Goal: Information Seeking & Learning: Learn about a topic

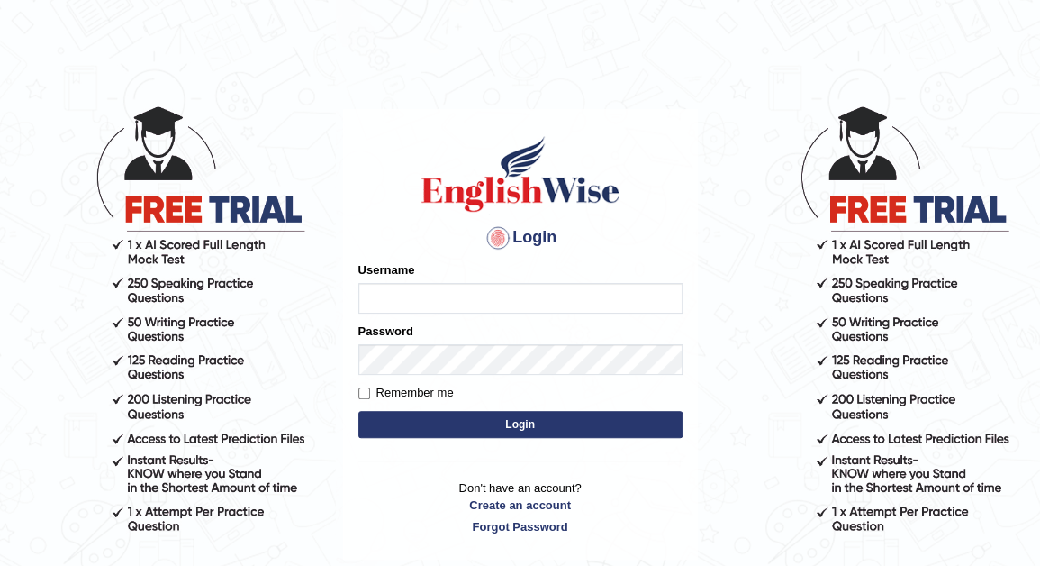
type input "Nomz1986"
click at [478, 426] on button "Login" at bounding box center [520, 424] width 324 height 27
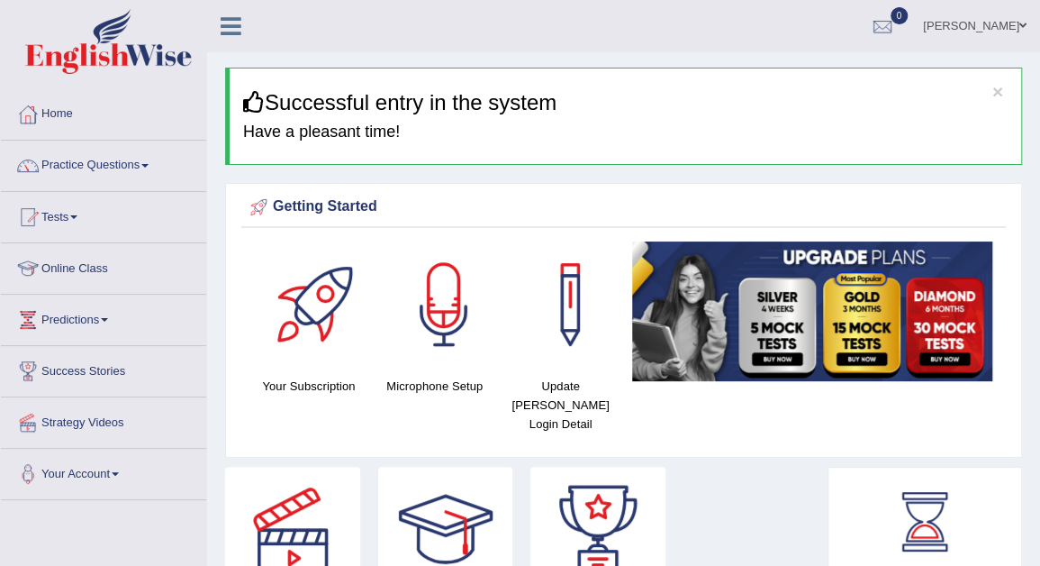
click at [91, 267] on link "Online Class" at bounding box center [103, 265] width 205 height 45
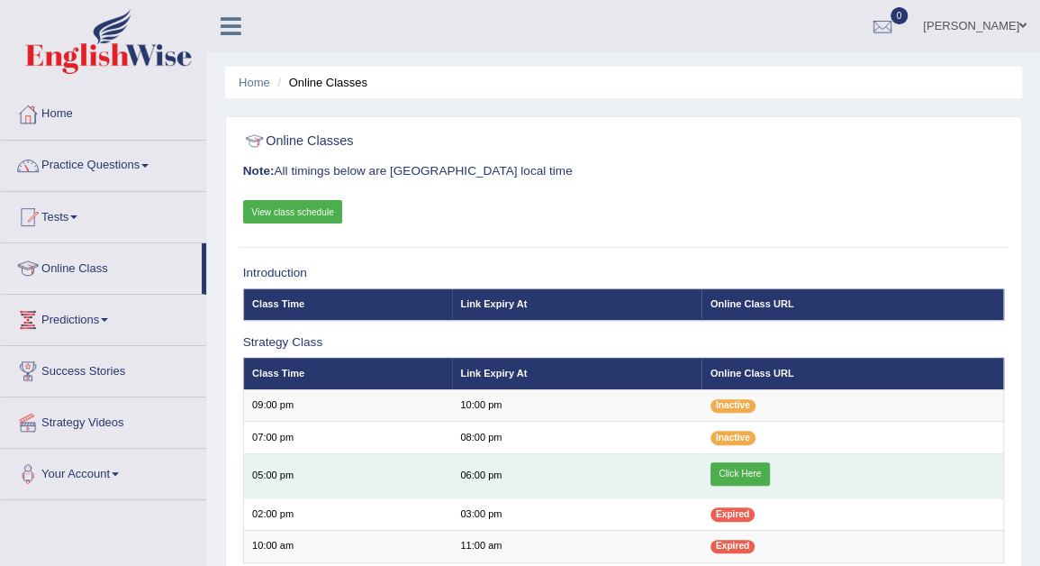
click at [755, 467] on link "Click Here" at bounding box center [740, 473] width 59 height 23
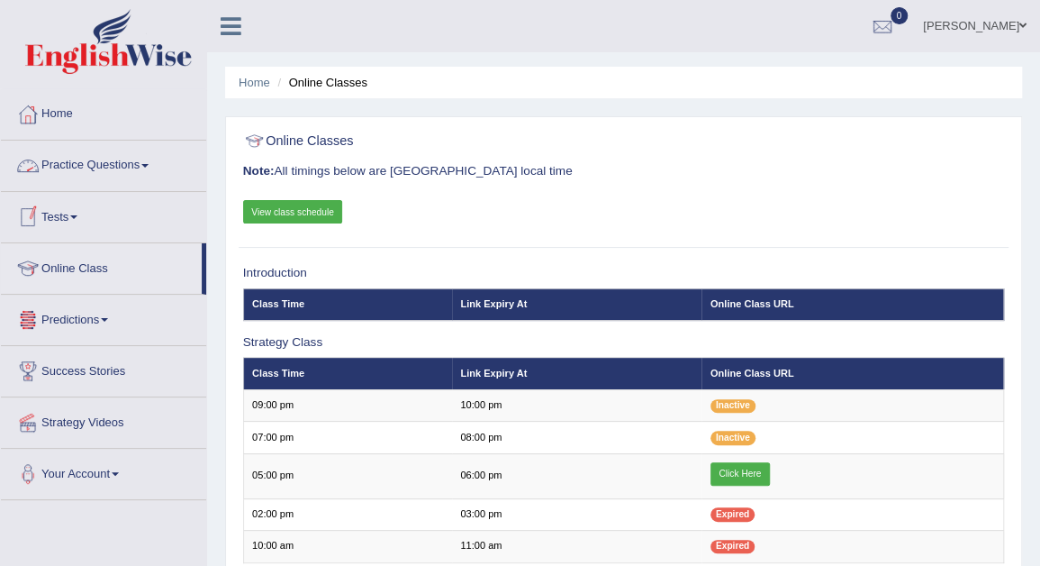
click at [153, 162] on link "Practice Questions" at bounding box center [103, 163] width 205 height 45
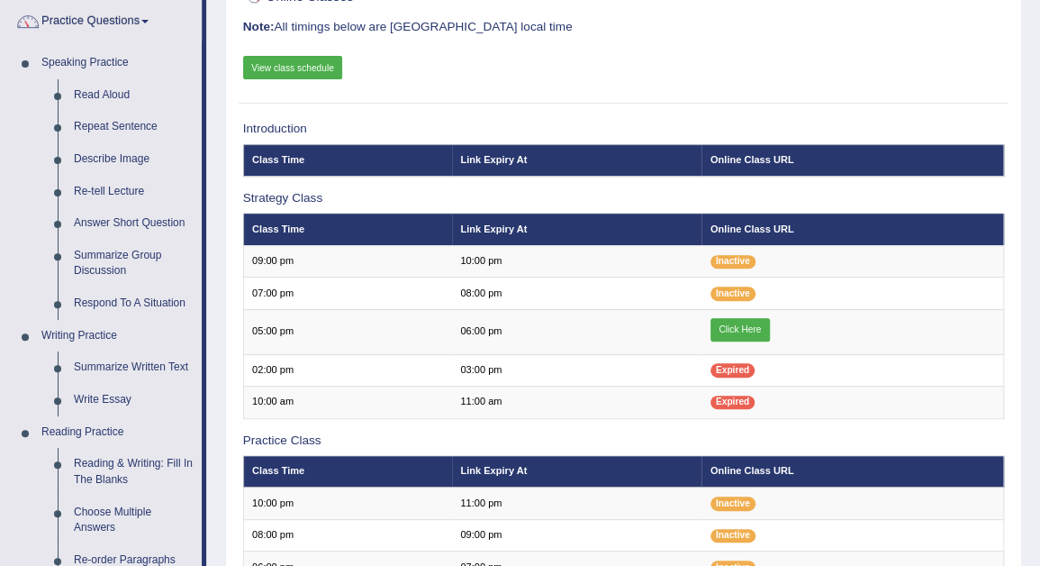
scroll to position [180, 0]
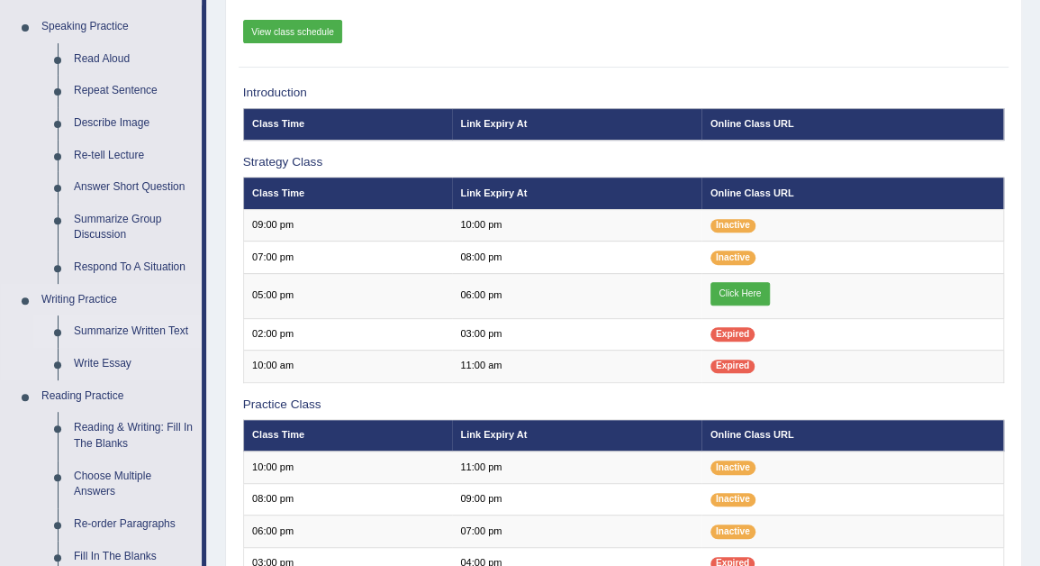
click at [151, 331] on link "Summarize Written Text" at bounding box center [134, 331] width 136 height 32
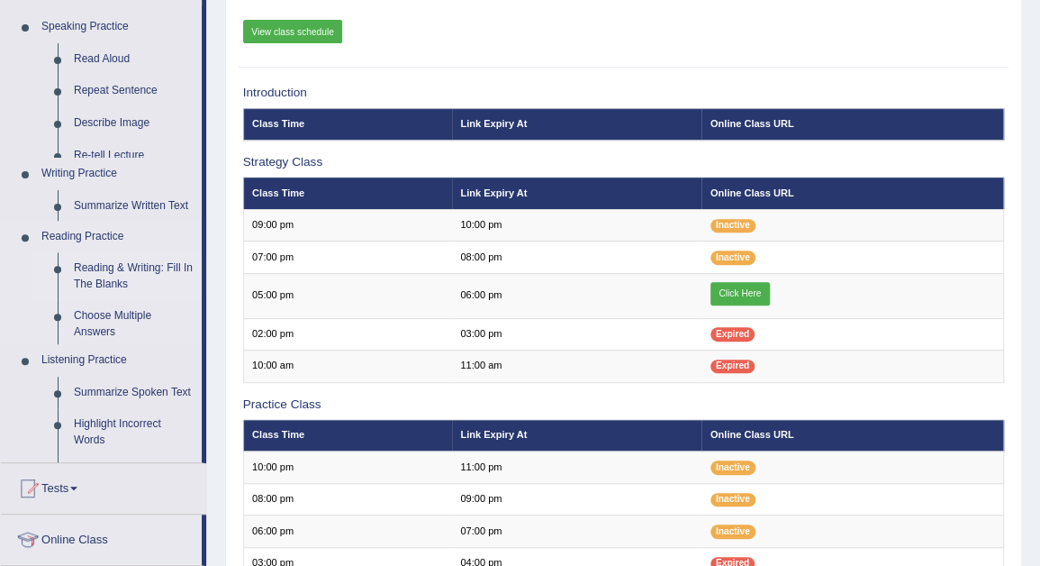
click at [151, 331] on ul "Speaking Practice Read Aloud Repeat Sentence Describe Image Re-tell Lecture Ans…" at bounding box center [101, 236] width 201 height 451
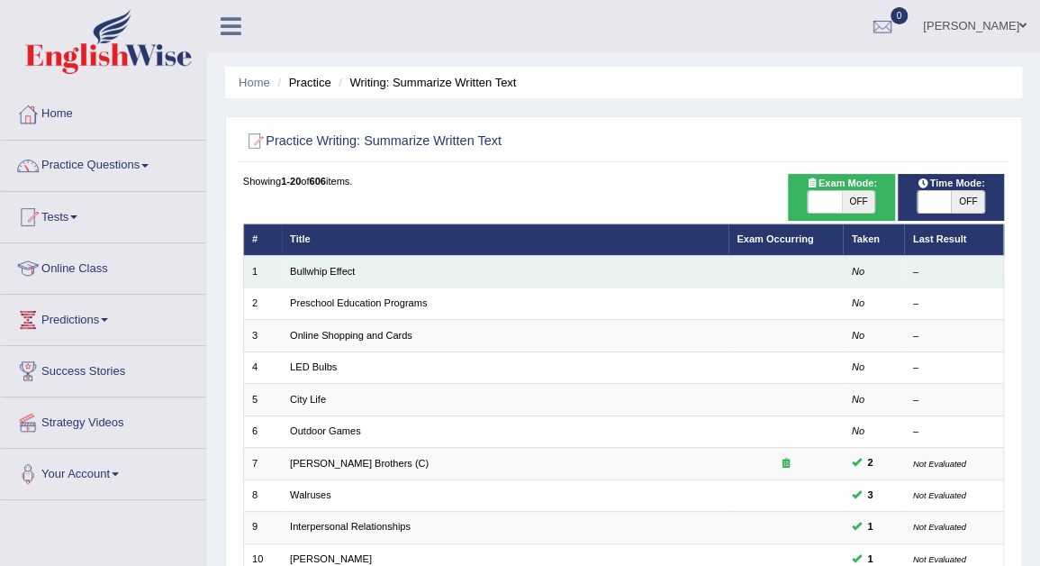
click at [416, 267] on td "Bullwhip Effect" at bounding box center [505, 272] width 447 height 32
click at [313, 269] on link "Bullwhip Effect" at bounding box center [322, 271] width 65 height 11
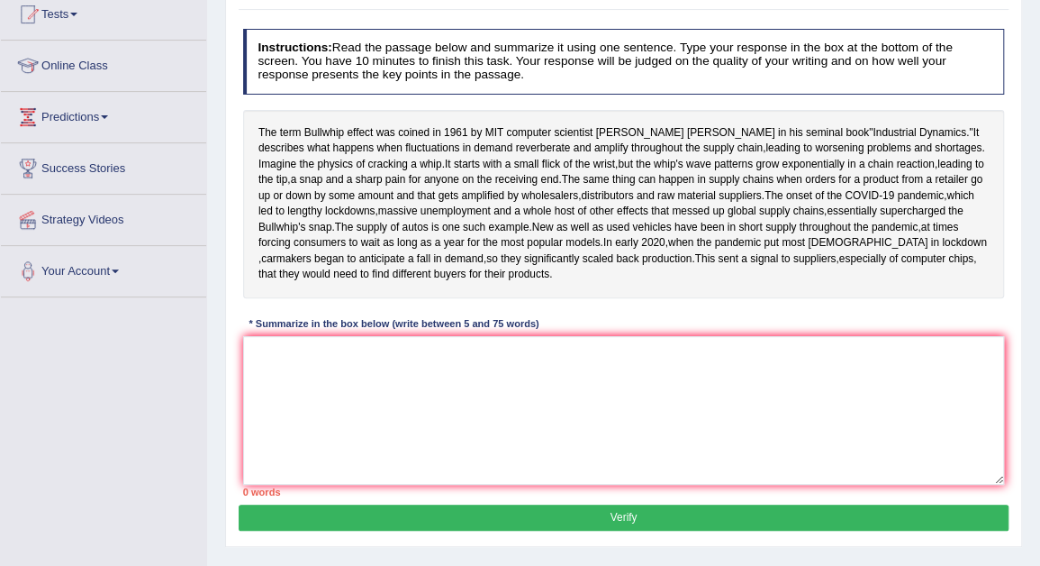
scroll to position [228, 0]
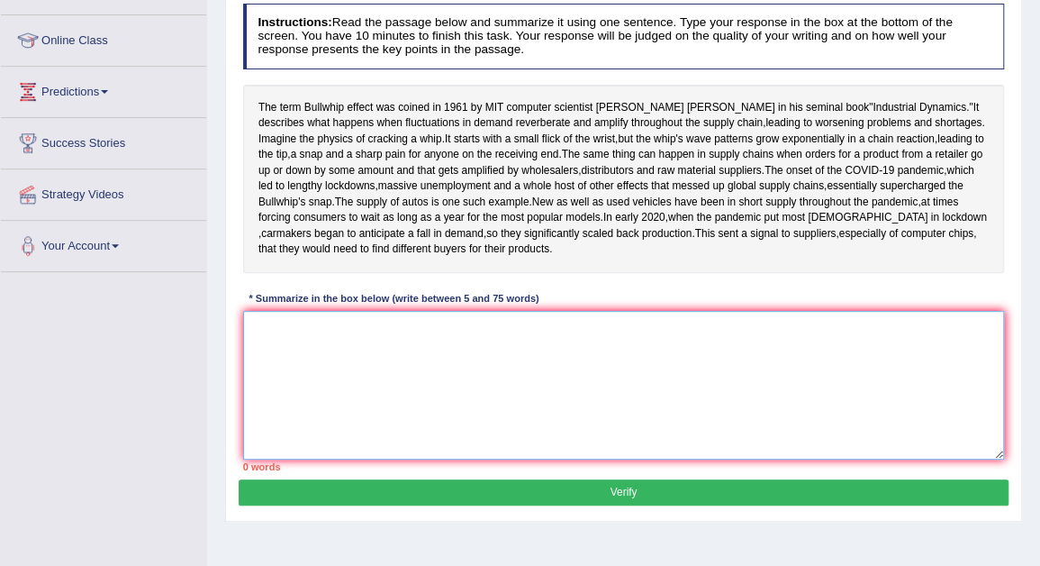
click at [268, 401] on textarea at bounding box center [624, 385] width 762 height 149
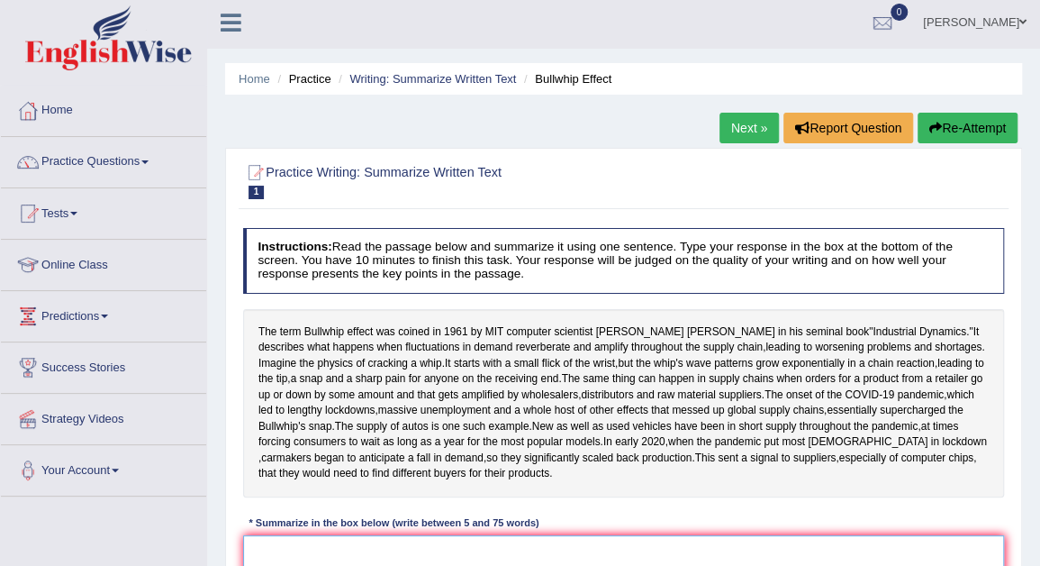
scroll to position [0, 0]
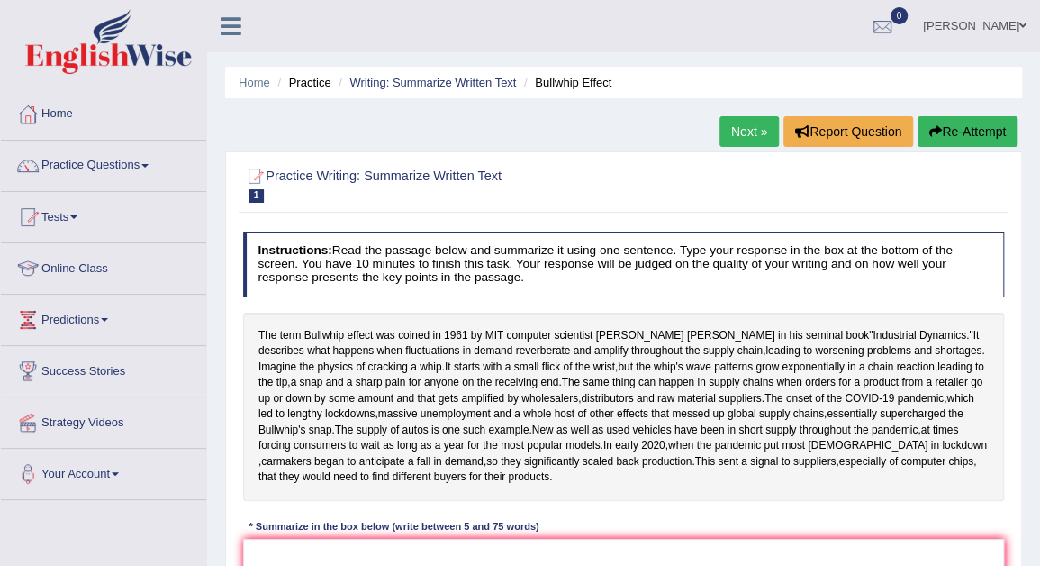
click at [745, 134] on link "Next »" at bounding box center [749, 131] width 59 height 31
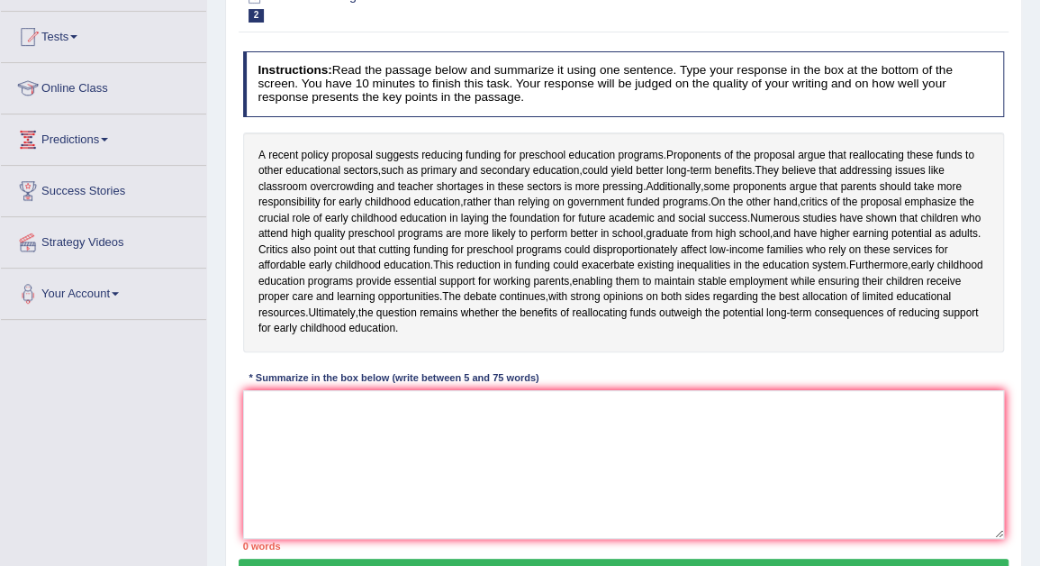
scroll to position [216, 0]
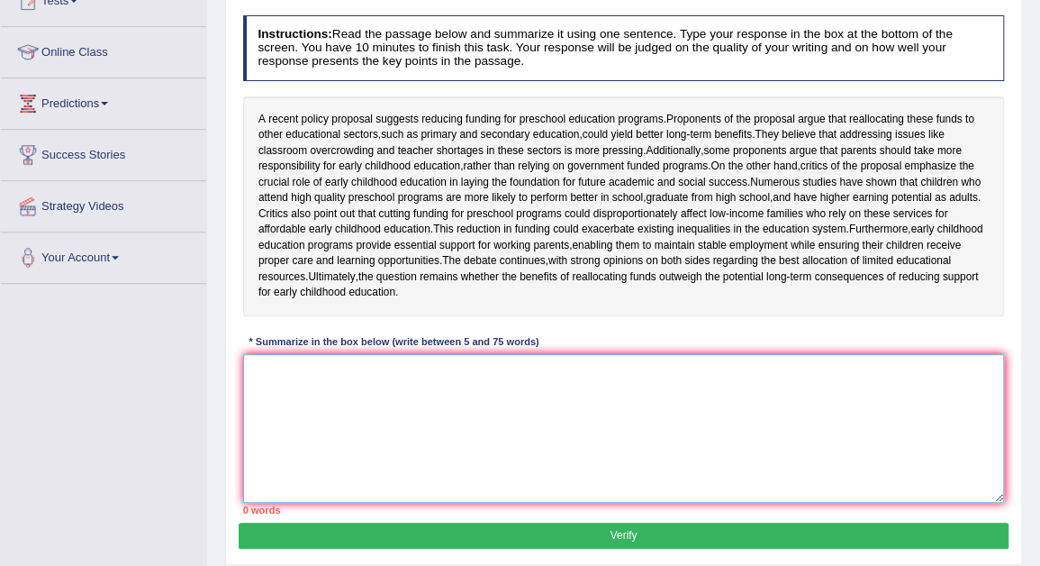
click at [270, 421] on textarea at bounding box center [624, 428] width 762 height 149
click at [316, 419] on textarea "The recent" at bounding box center [624, 428] width 762 height 149
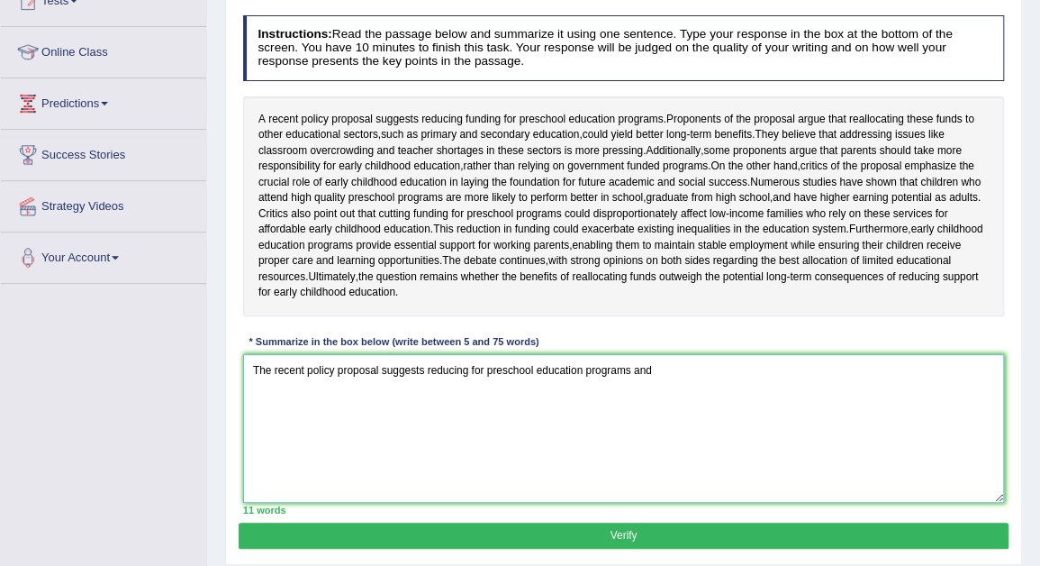
click at [464, 413] on textarea "The recent policy proposal suggests reducing for preschool education programs a…" at bounding box center [624, 428] width 762 height 149
click at [470, 413] on textarea "The recent policy proposal suggests reducing for preschool education programs a…" at bounding box center [624, 428] width 762 height 149
click at [689, 413] on textarea "The recent policy proposal suggests reducing funding for preschool education pr…" at bounding box center [624, 428] width 762 height 149
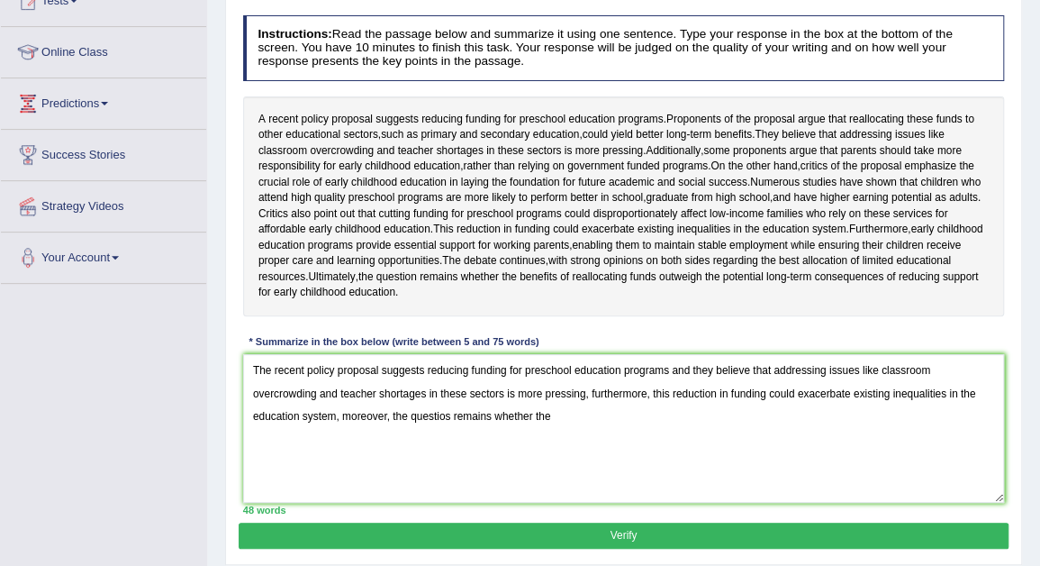
click at [999, 149] on div "A recent policy proposal suggests reducing funding for preschool education prog…" at bounding box center [624, 206] width 762 height 220
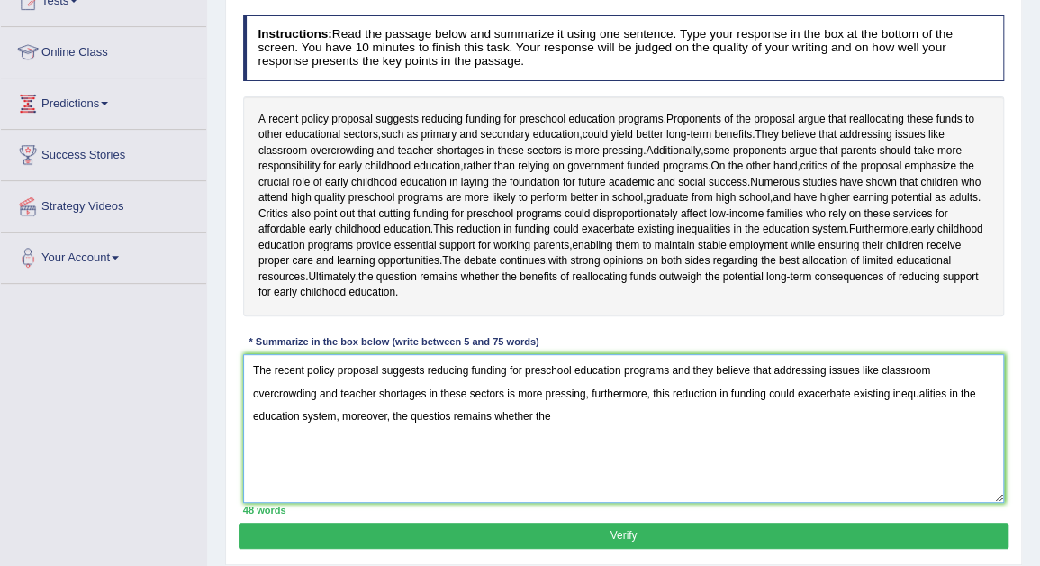
click at [558, 455] on textarea "The recent policy proposal suggests reducing funding for preschool education pr…" at bounding box center [624, 428] width 762 height 149
click at [450, 466] on textarea "The recent policy proposal suggests reducing funding for preschool education pr…" at bounding box center [624, 428] width 762 height 149
click at [568, 458] on textarea "The recent policy proposal suggests reducing funding for preschool education pr…" at bounding box center [624, 428] width 762 height 149
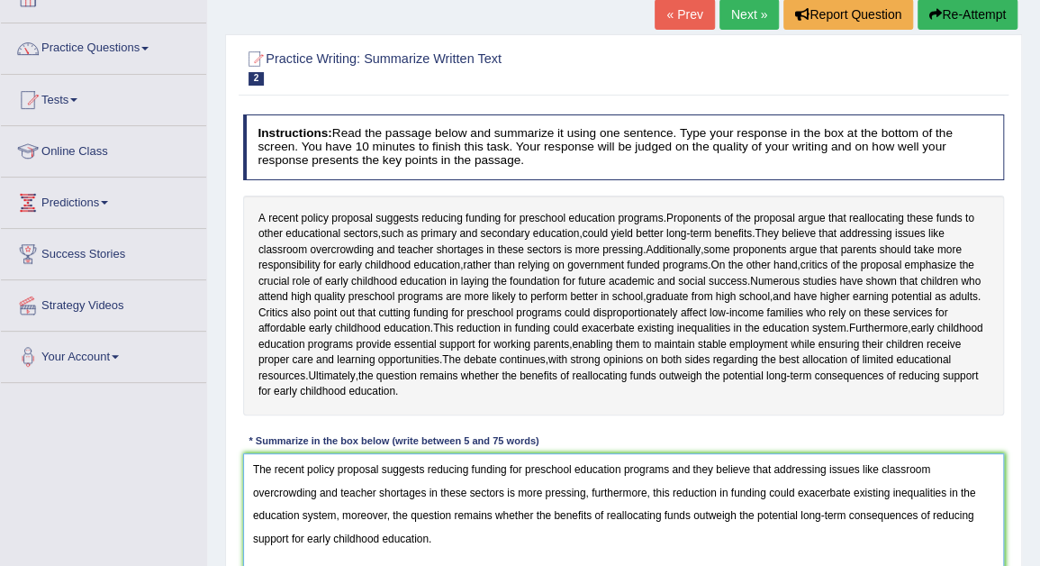
scroll to position [108, 0]
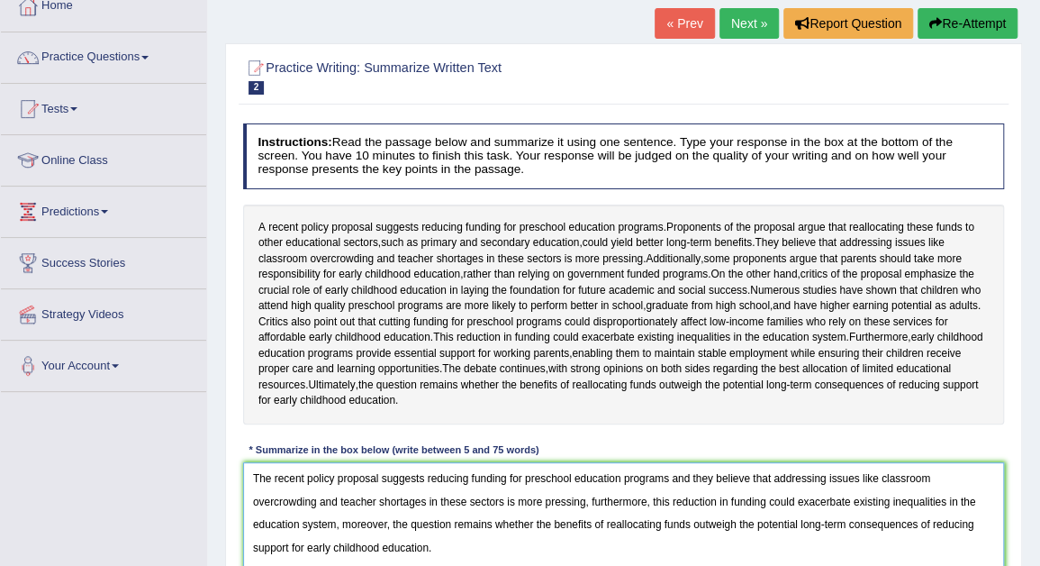
type textarea "The recent policy proposal suggests reducing funding for preschool education pr…"
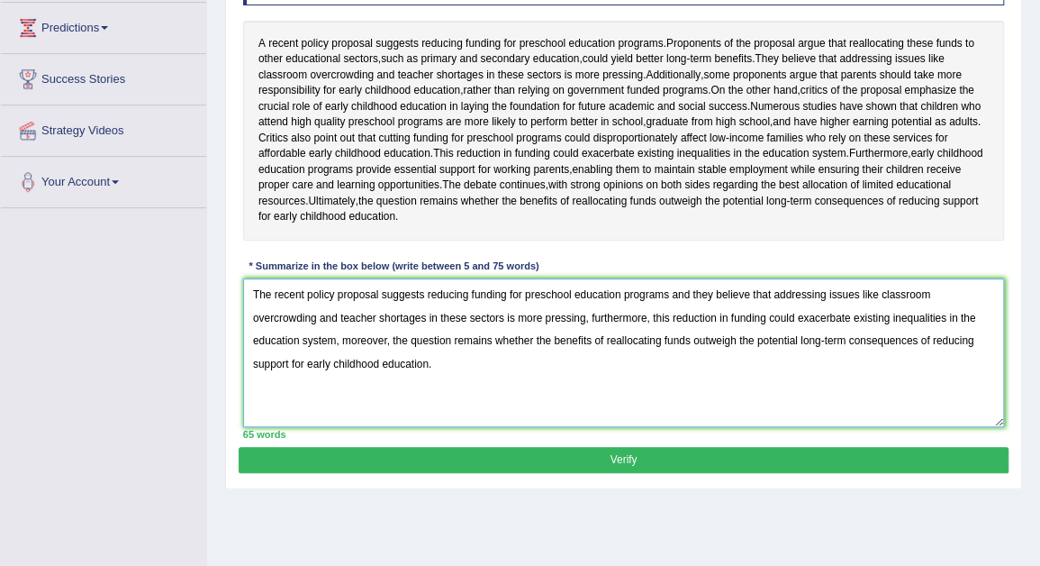
scroll to position [308, 0]
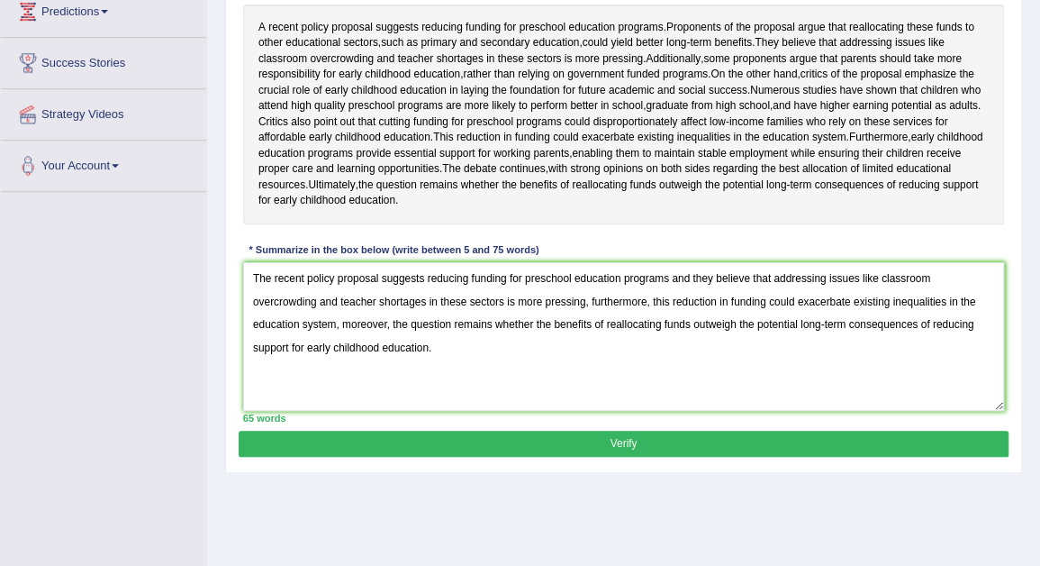
click at [743, 457] on button "Verify" at bounding box center [623, 444] width 769 height 26
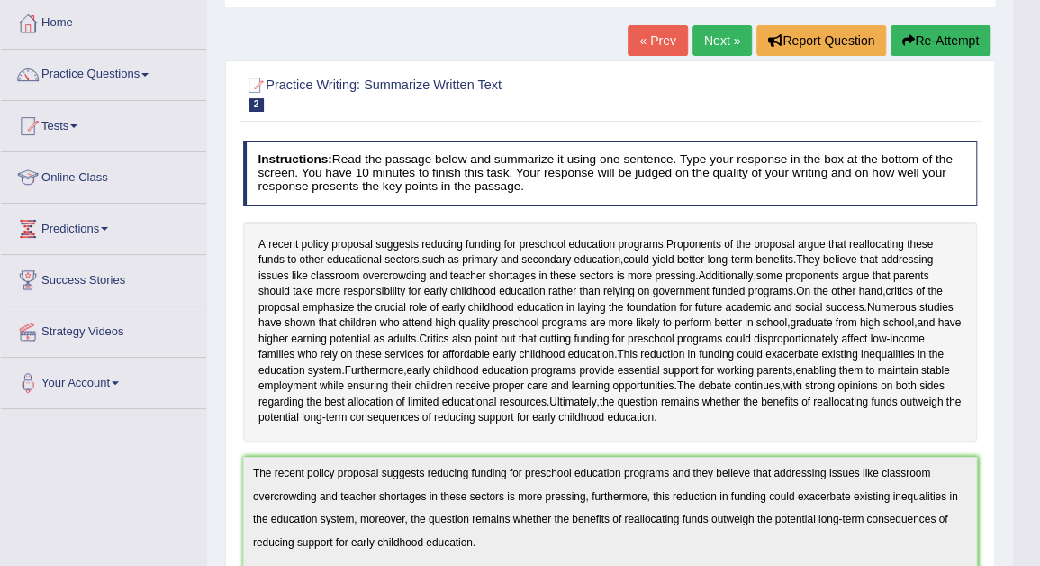
scroll to position [56, 0]
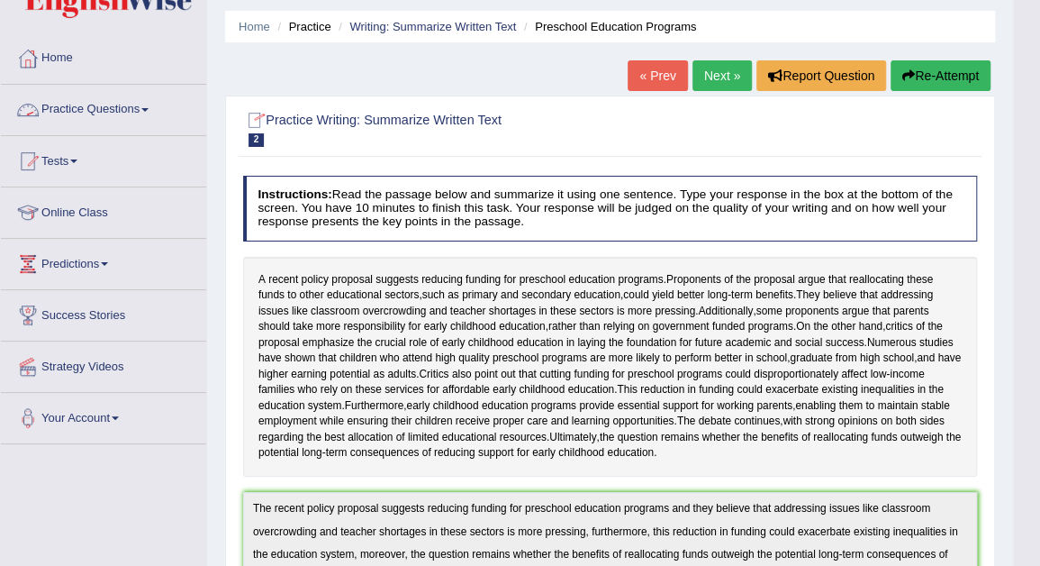
click at [150, 112] on link "Practice Questions" at bounding box center [103, 107] width 205 height 45
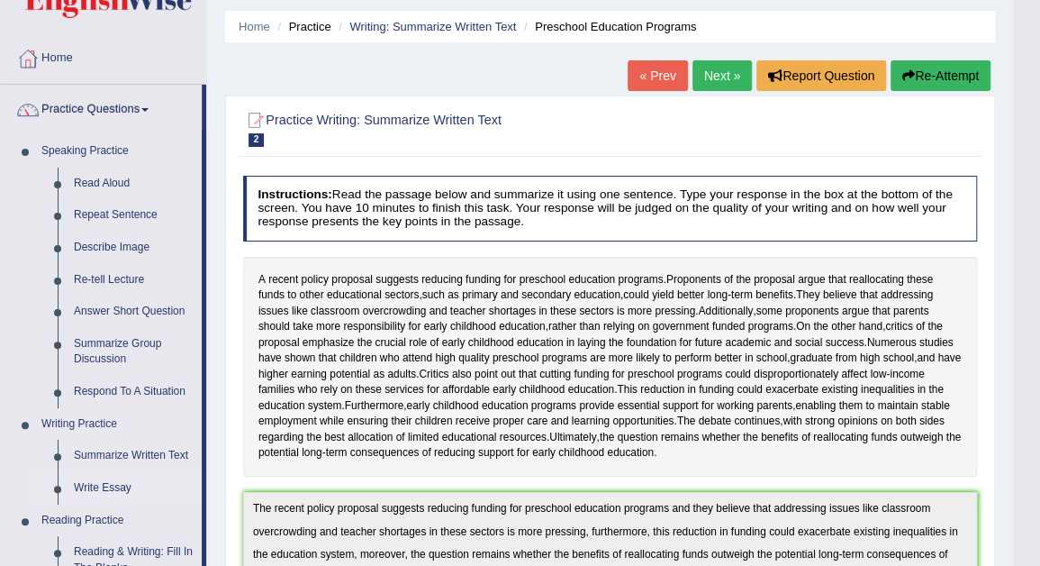
click at [104, 487] on link "Write Essay" at bounding box center [134, 488] width 136 height 32
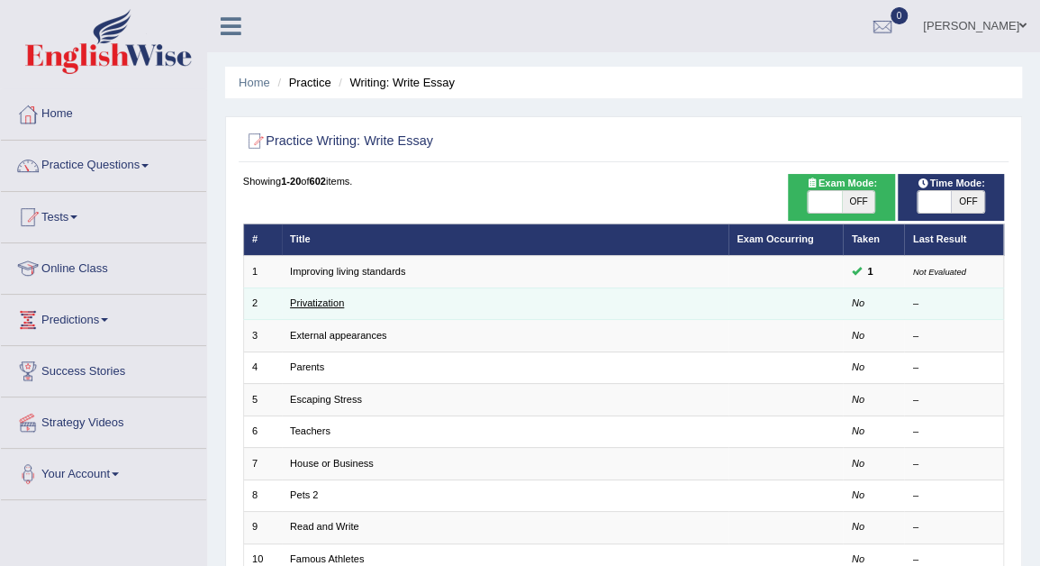
click at [313, 307] on link "Privatization" at bounding box center [317, 302] width 54 height 11
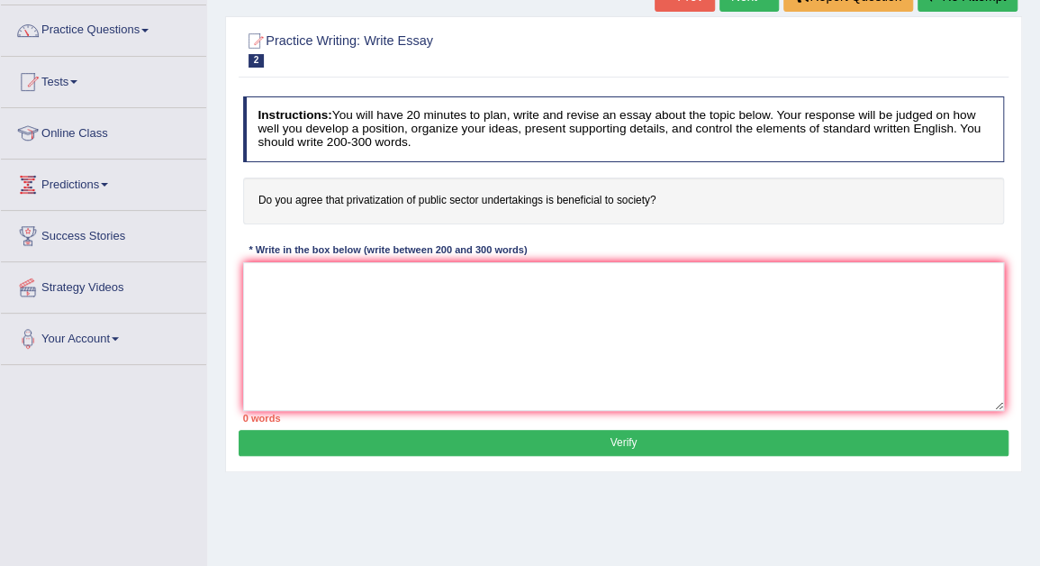
scroll to position [144, 0]
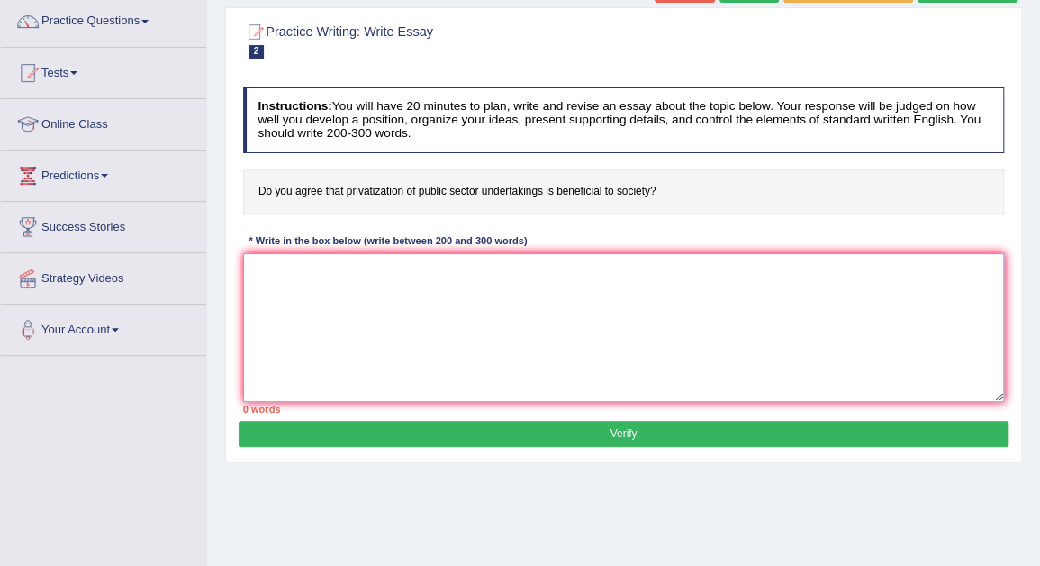
click at [274, 275] on textarea at bounding box center [624, 327] width 762 height 149
click at [263, 268] on textarea at bounding box center [624, 327] width 762 height 149
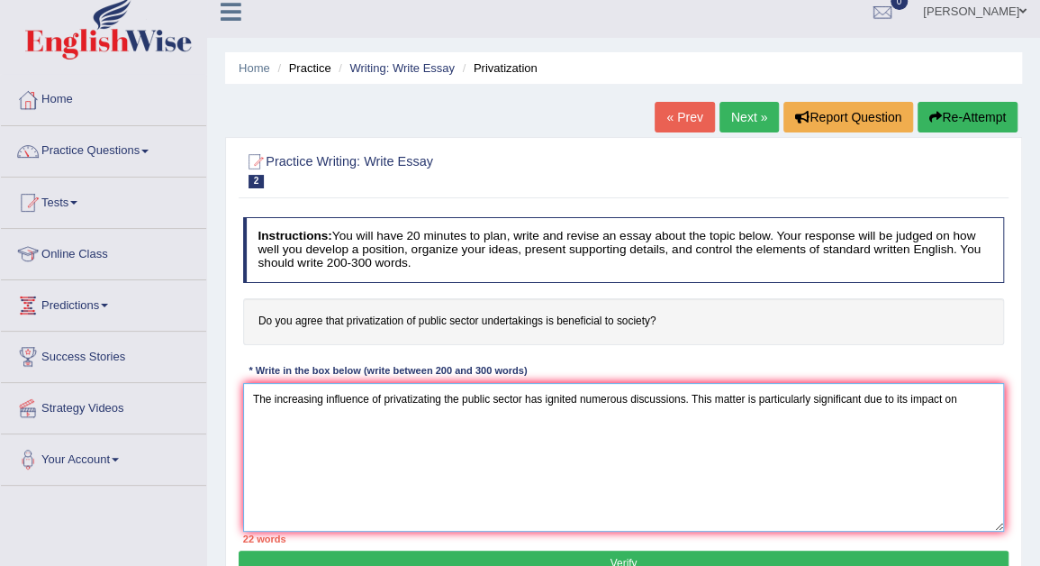
scroll to position [0, 0]
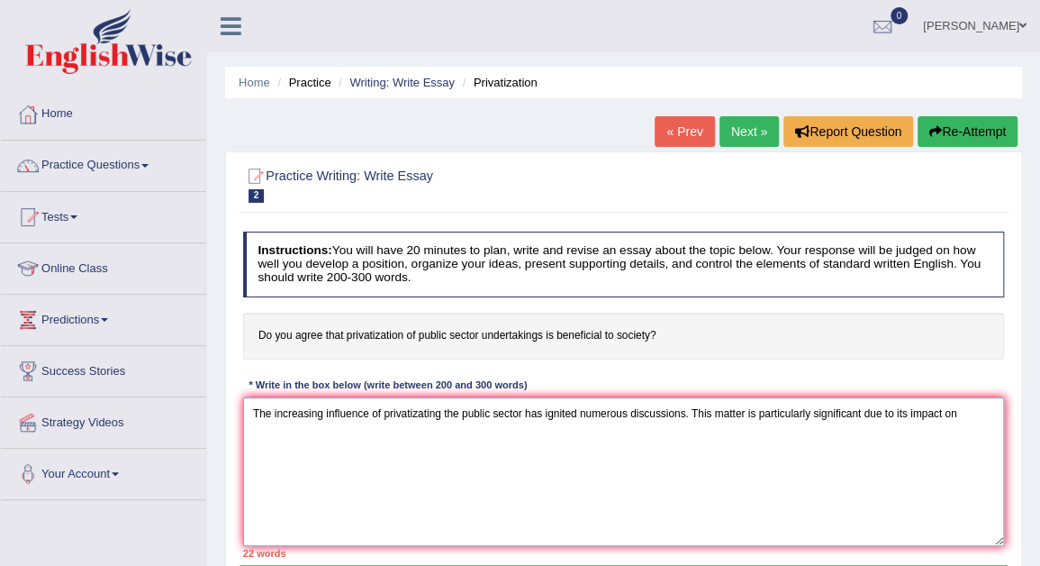
type textarea "The increasing influence of privatizating the public sector has ignited numerou…"
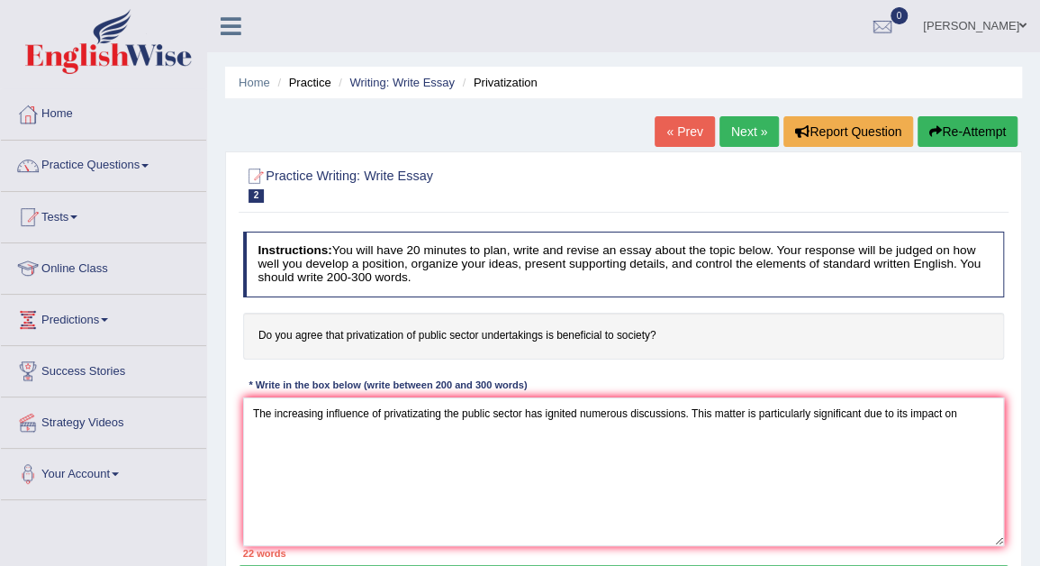
click at [155, 167] on link "Practice Questions" at bounding box center [103, 163] width 205 height 45
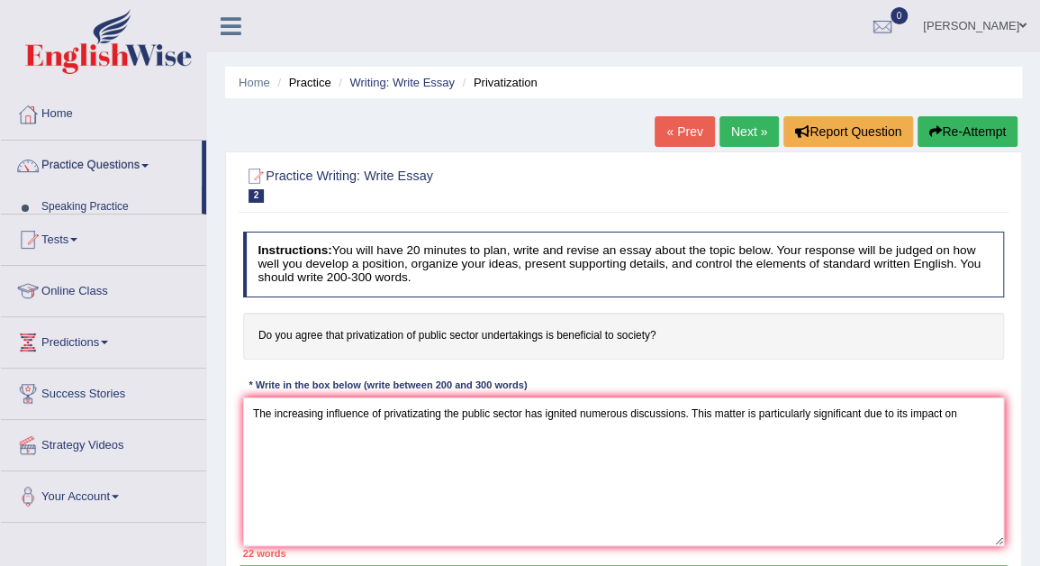
click at [155, 167] on link "Practice Questions" at bounding box center [101, 163] width 201 height 45
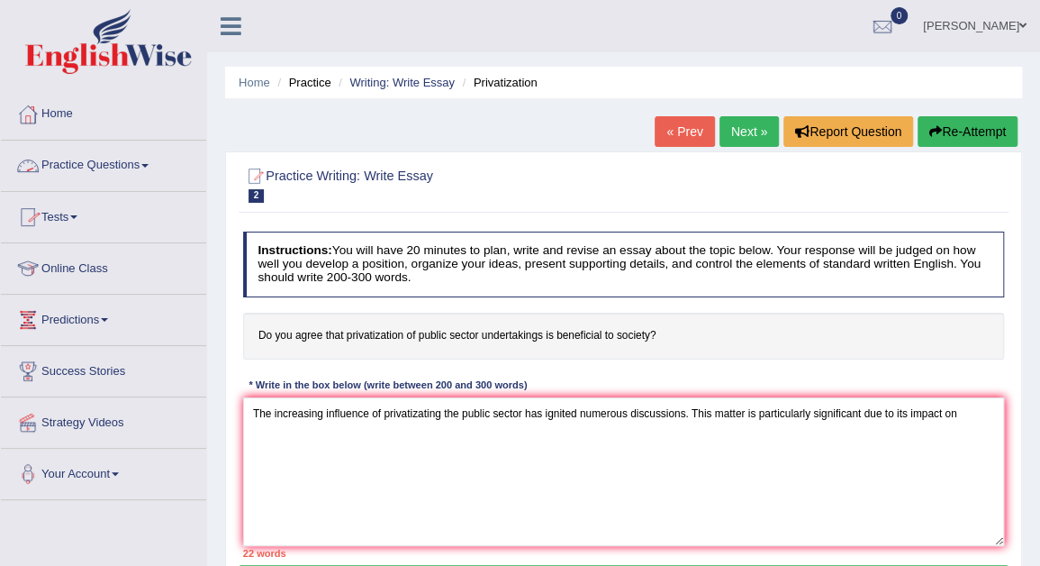
click at [149, 167] on span at bounding box center [144, 166] width 7 height 4
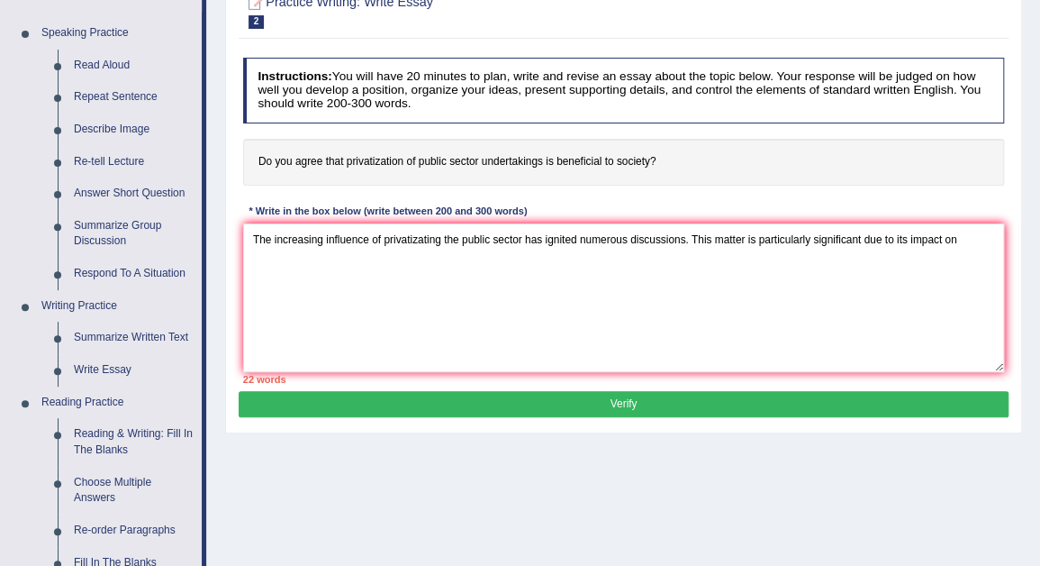
scroll to position [180, 0]
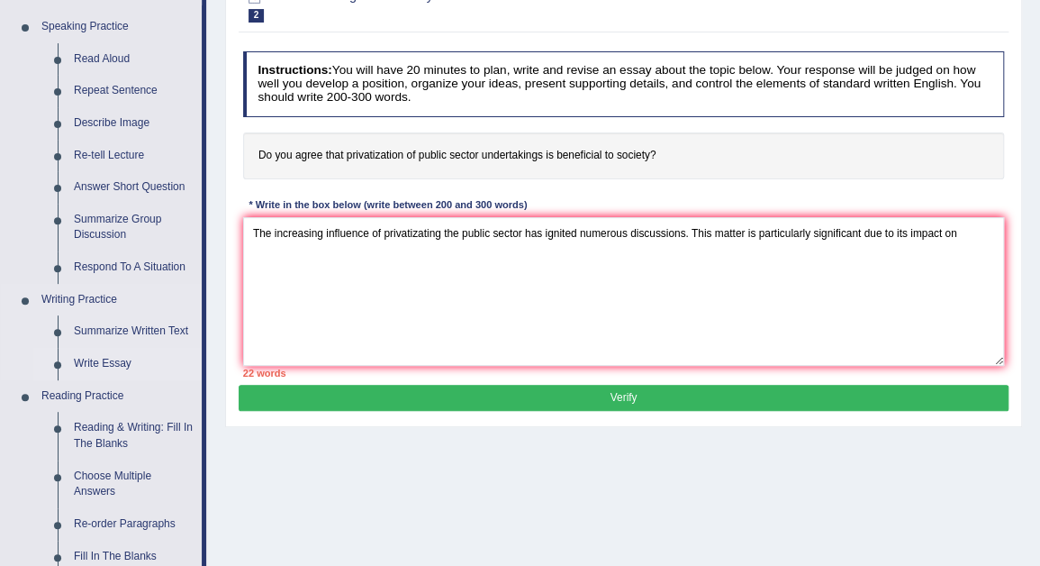
click at [112, 368] on link "Write Essay" at bounding box center [134, 364] width 136 height 32
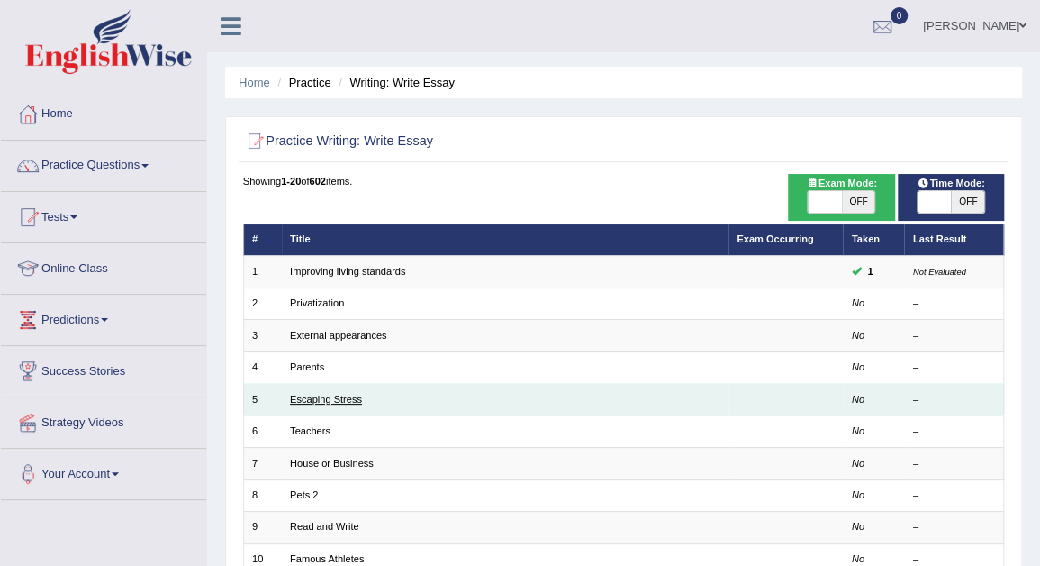
click at [347, 398] on link "Escaping Stress" at bounding box center [326, 399] width 72 height 11
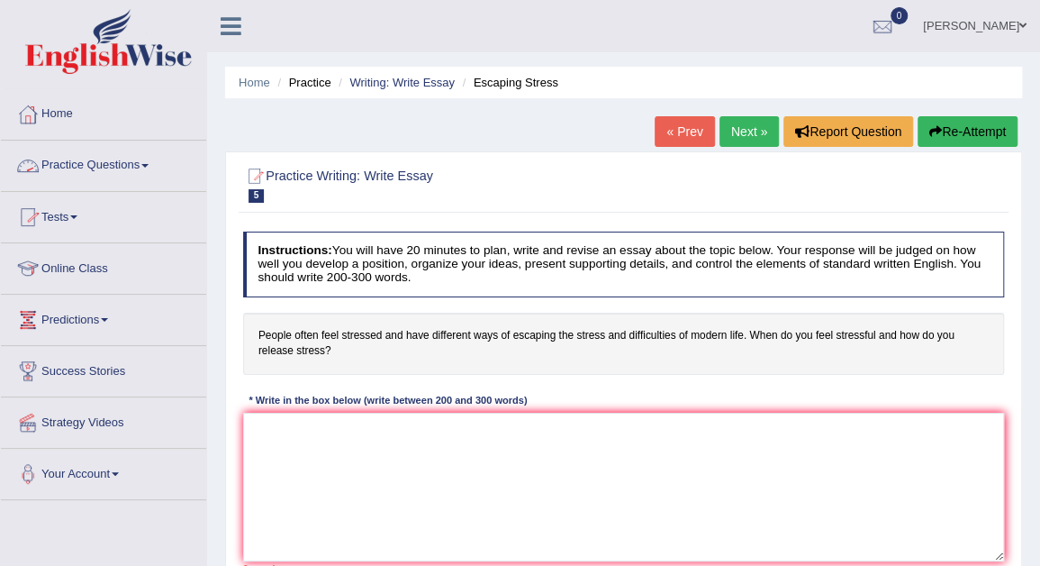
click at [148, 164] on span at bounding box center [144, 166] width 7 height 4
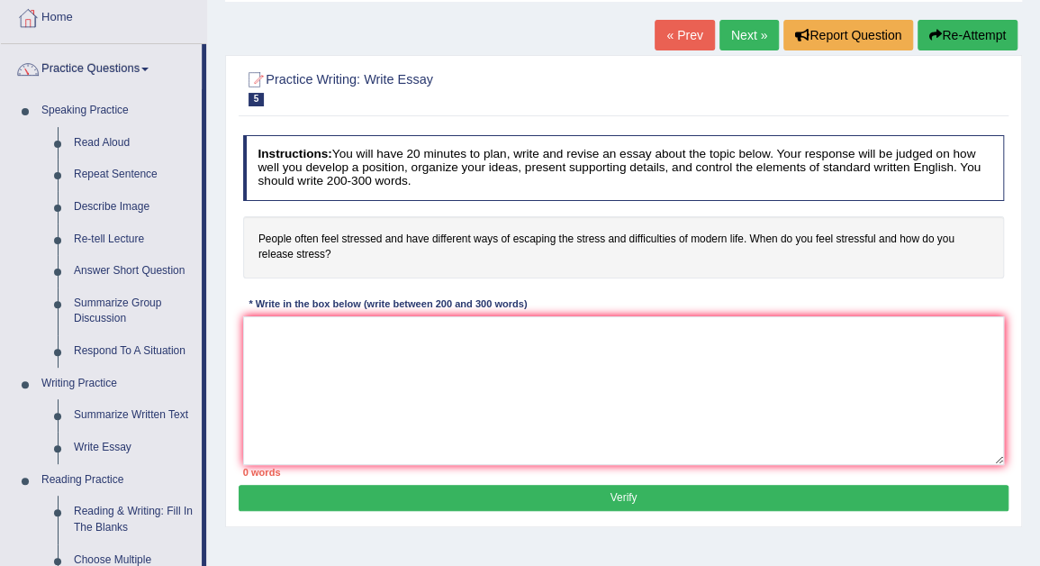
scroll to position [108, 0]
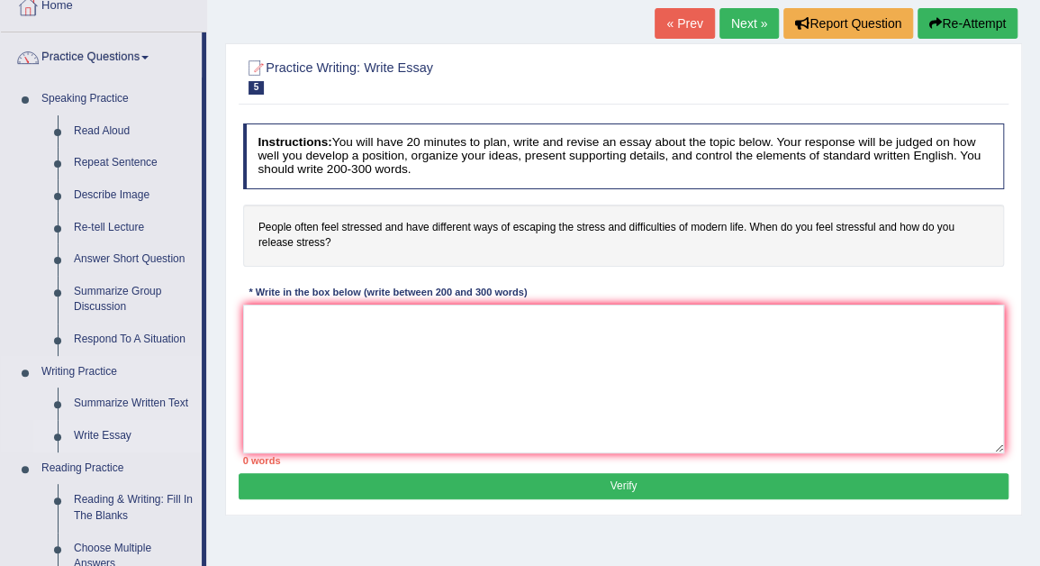
click at [106, 440] on link "Write Essay" at bounding box center [134, 436] width 136 height 32
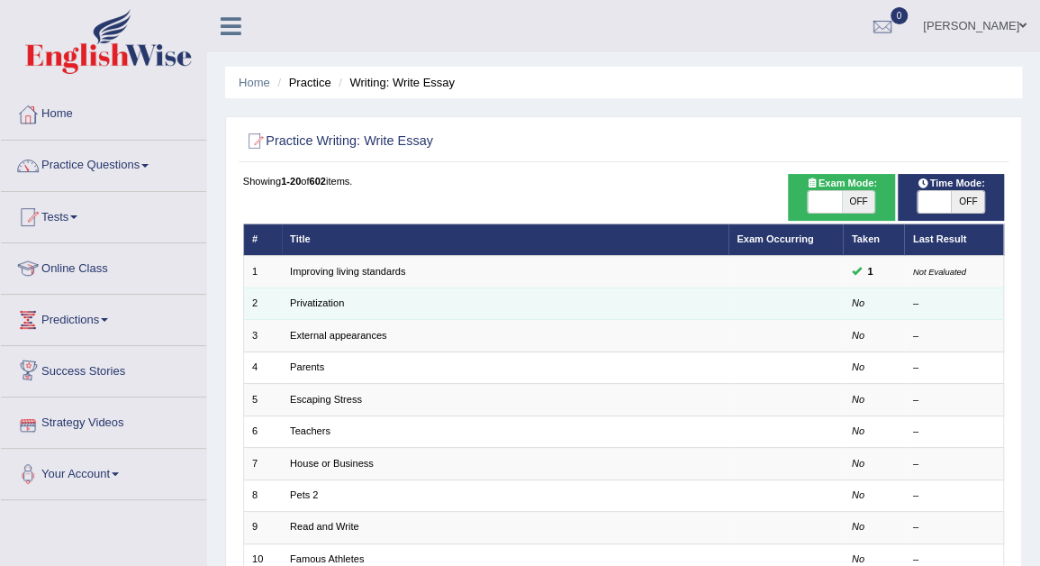
click at [295, 293] on td "Privatization" at bounding box center [505, 303] width 447 height 32
click at [307, 298] on link "Privatization" at bounding box center [317, 302] width 54 height 11
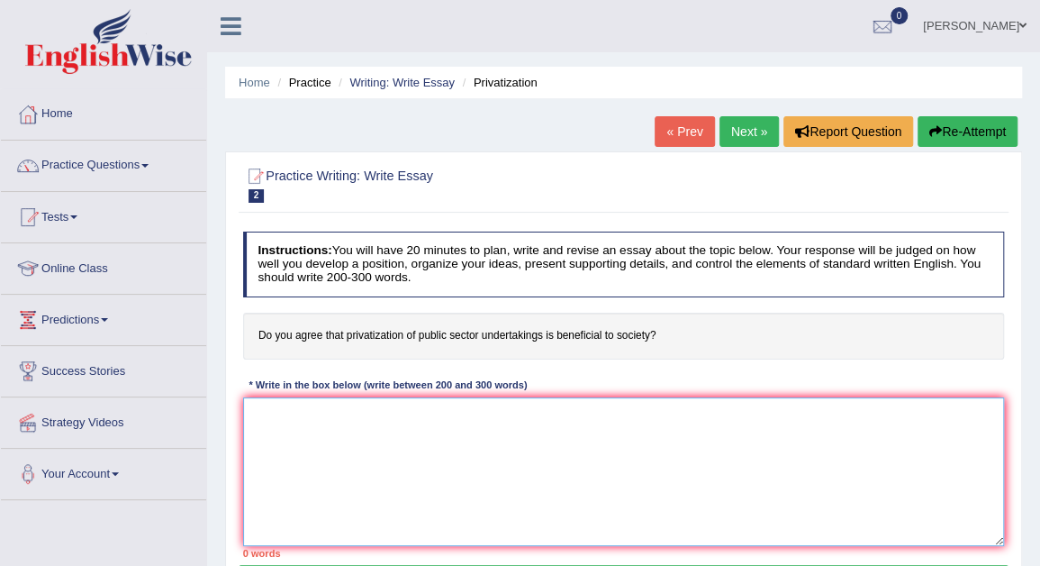
click at [295, 415] on textarea at bounding box center [624, 471] width 762 height 149
click at [302, 415] on textarea at bounding box center [624, 471] width 762 height 149
click at [274, 428] on textarea at bounding box center [624, 471] width 762 height 149
click at [331, 413] on textarea "The increasing" at bounding box center [624, 471] width 762 height 149
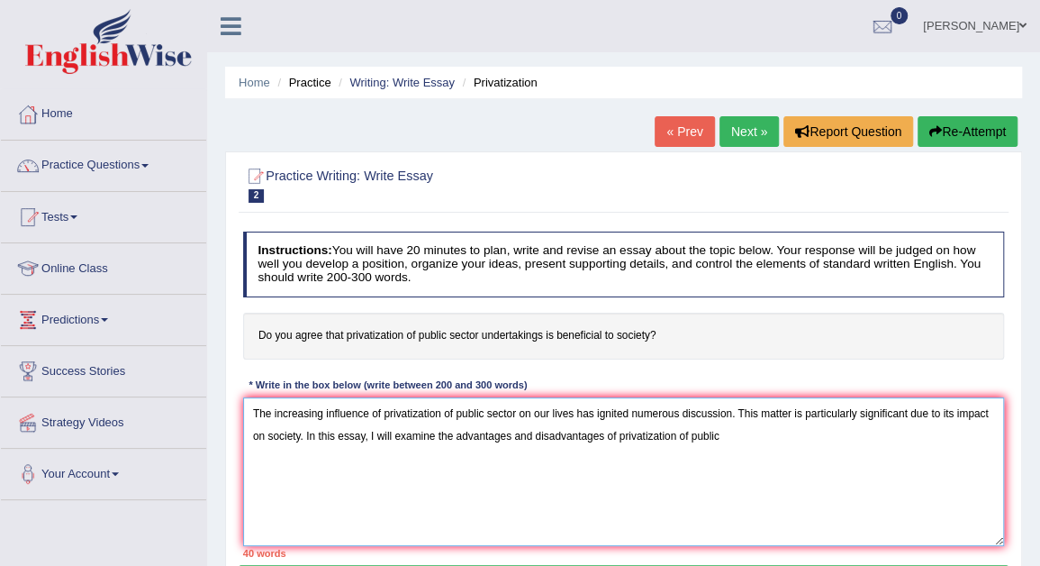
click at [723, 437] on textarea "The increasing influence of privatization of public sector on our lives has ign…" at bounding box center [624, 471] width 762 height 149
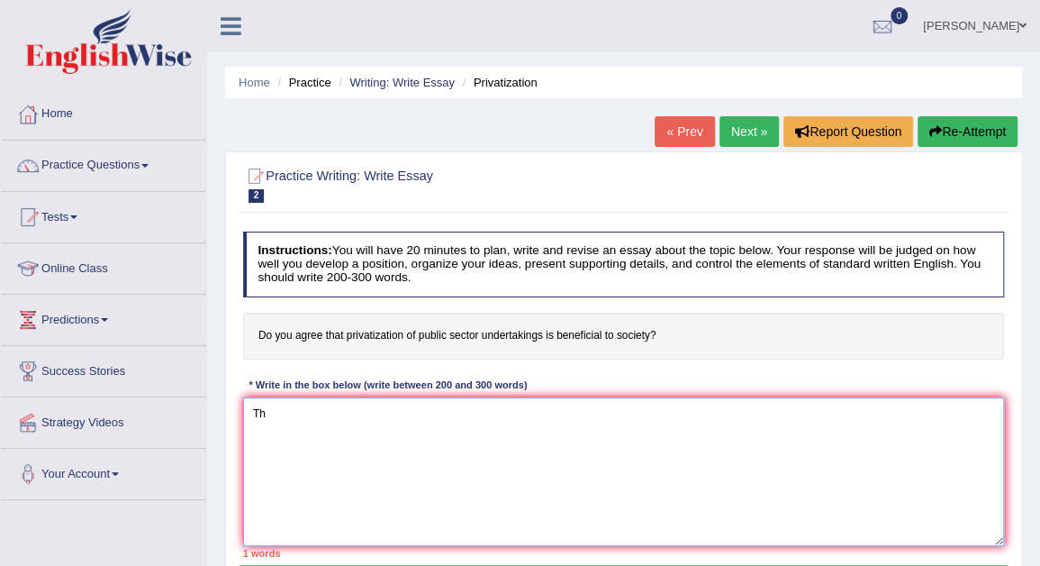
type textarea "T"
paste textarea "Introduction The increasing influence of privatization of the public sector on …"
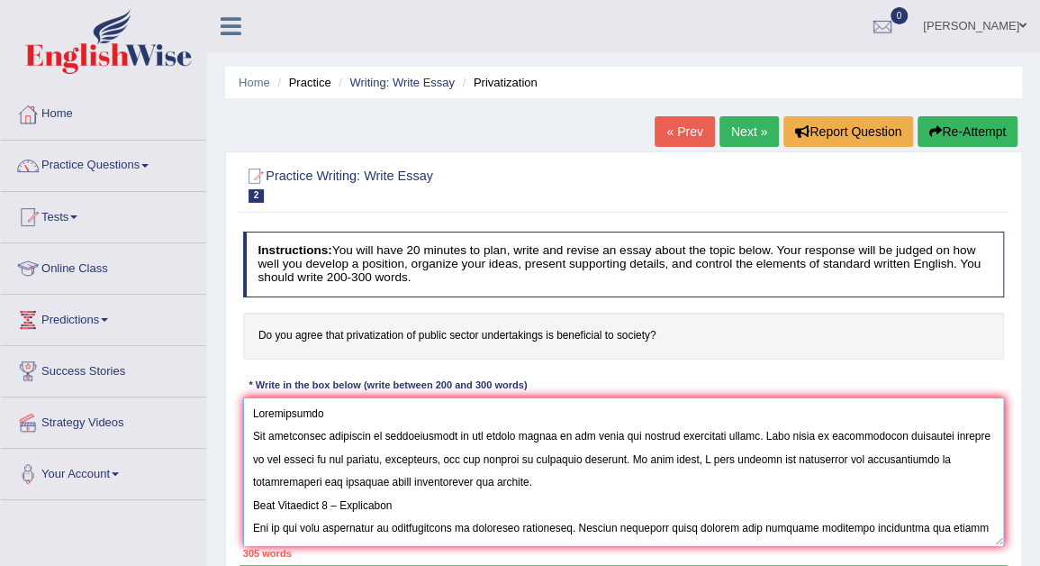
type textarea "Introduction The increasing influence of privatization of the public sector on …"
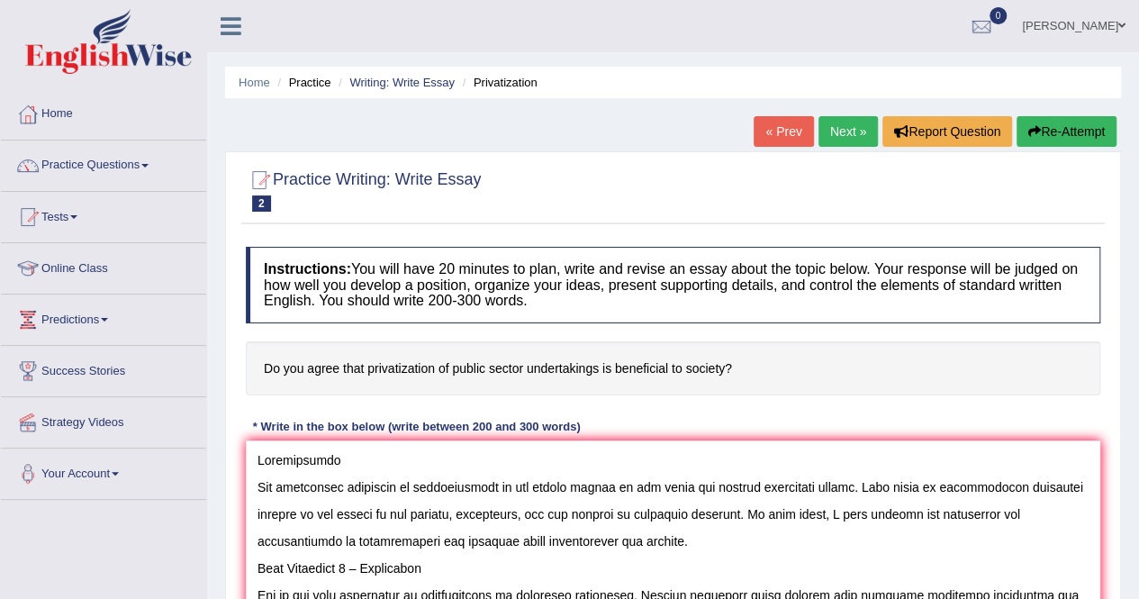
click at [144, 159] on link "Practice Questions" at bounding box center [103, 163] width 205 height 45
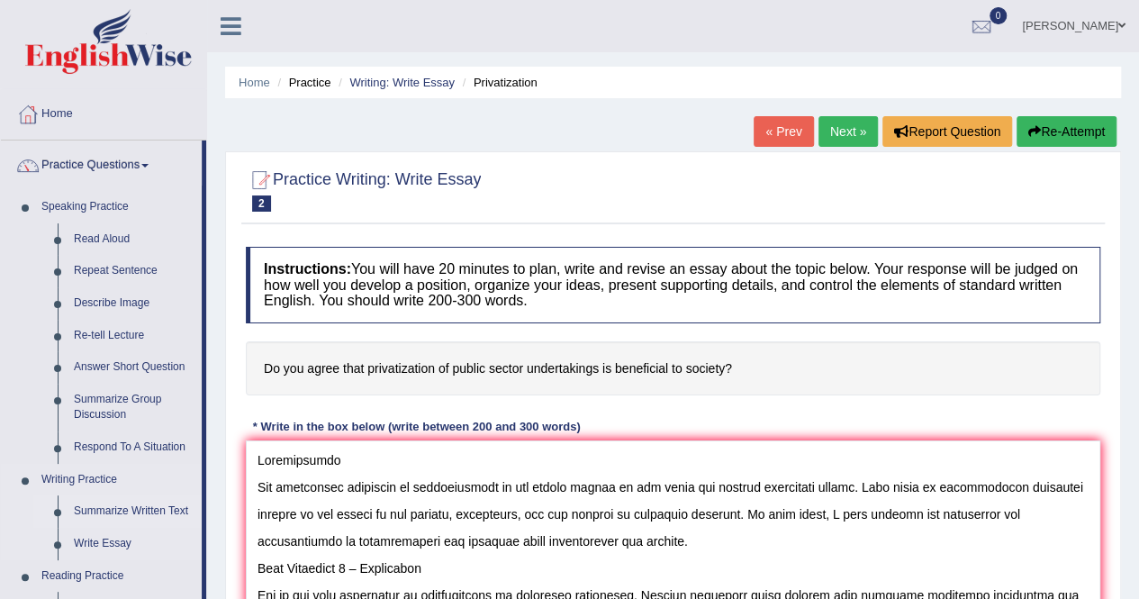
click at [128, 504] on link "Summarize Written Text" at bounding box center [134, 511] width 136 height 32
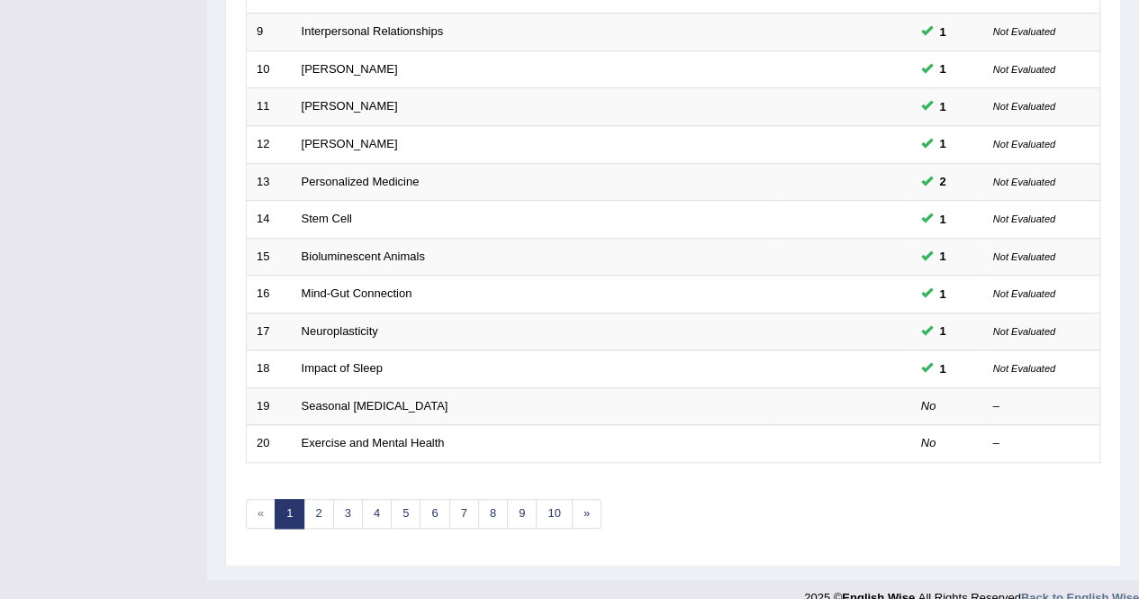
scroll to position [585, 0]
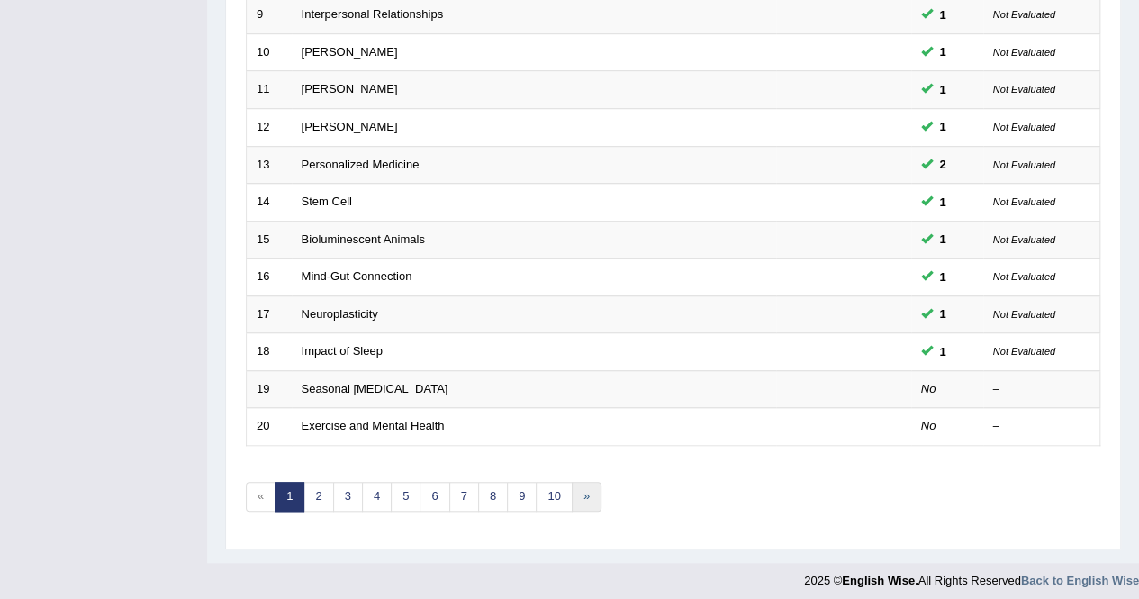
click at [573, 494] on link "»" at bounding box center [587, 497] width 30 height 30
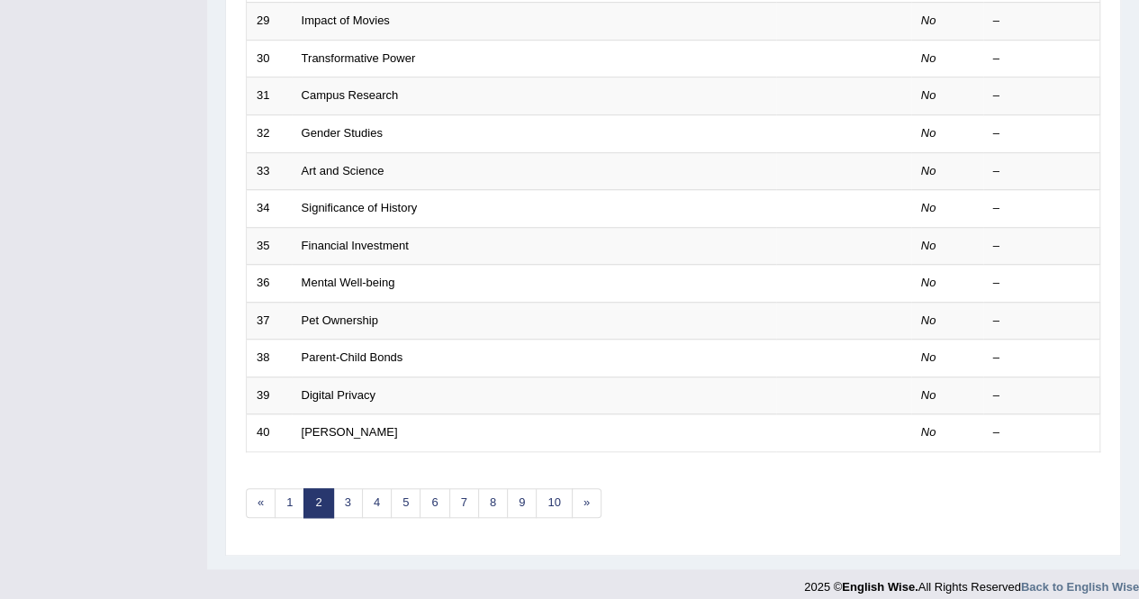
scroll to position [585, 0]
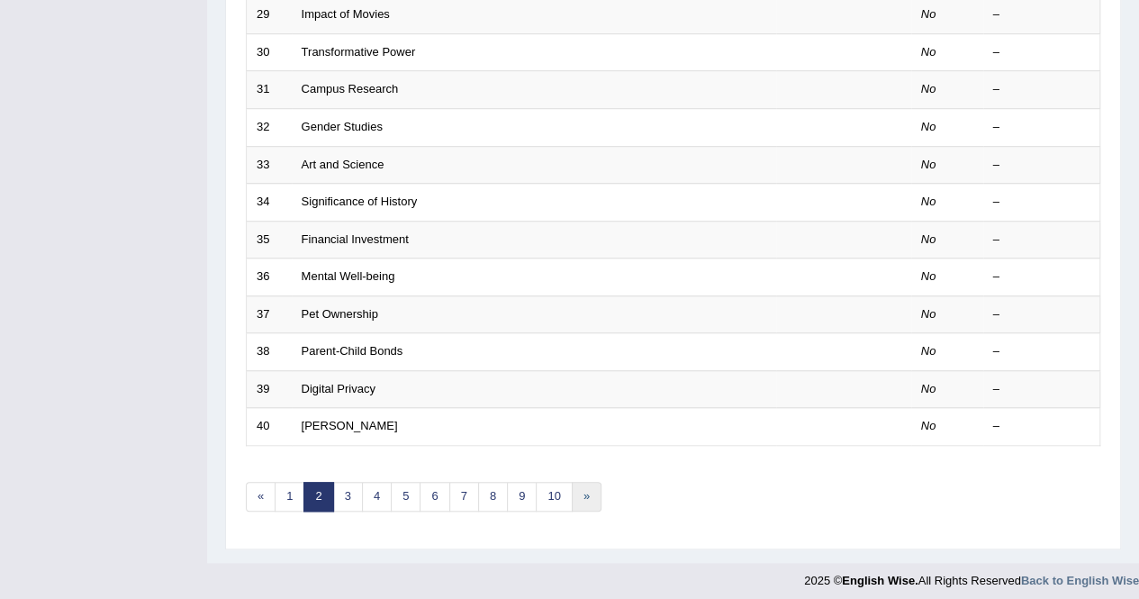
click at [581, 489] on link "»" at bounding box center [587, 497] width 30 height 30
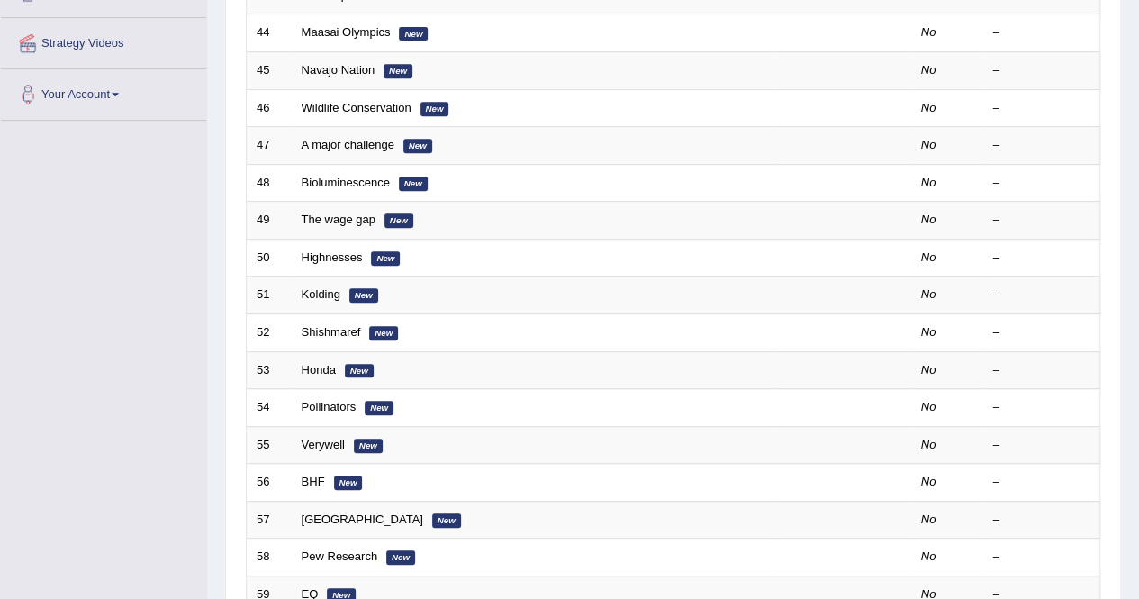
scroll to position [396, 0]
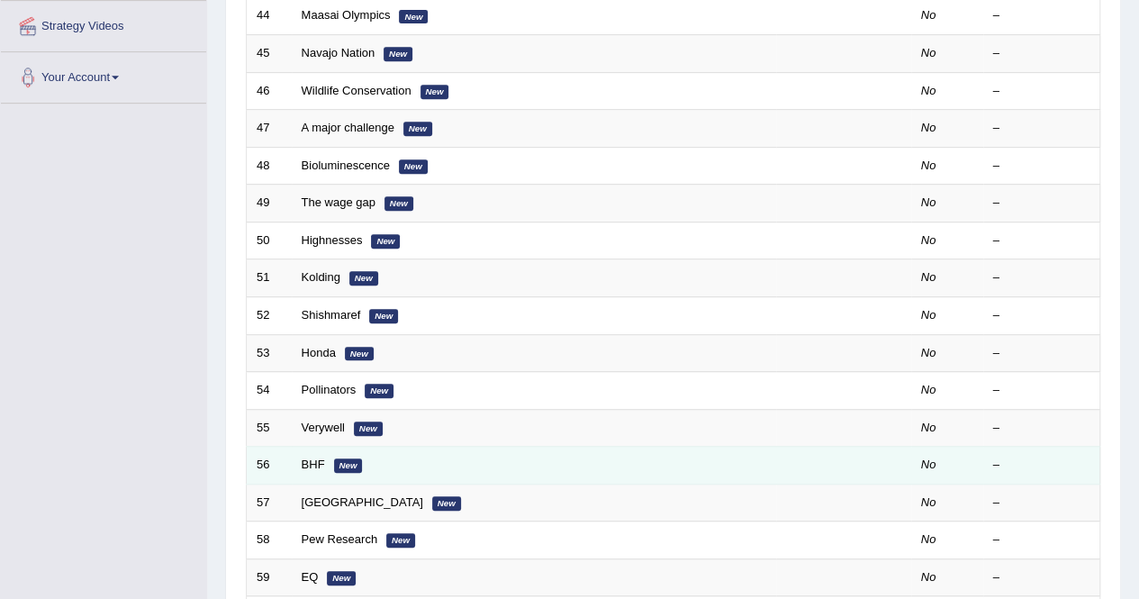
click at [602, 459] on td "BHF New" at bounding box center [534, 466] width 485 height 38
click at [339, 458] on em "New" at bounding box center [348, 465] width 29 height 14
click at [425, 456] on td "BHF New" at bounding box center [534, 466] width 485 height 38
click at [315, 459] on link "BHF" at bounding box center [313, 465] width 23 height 14
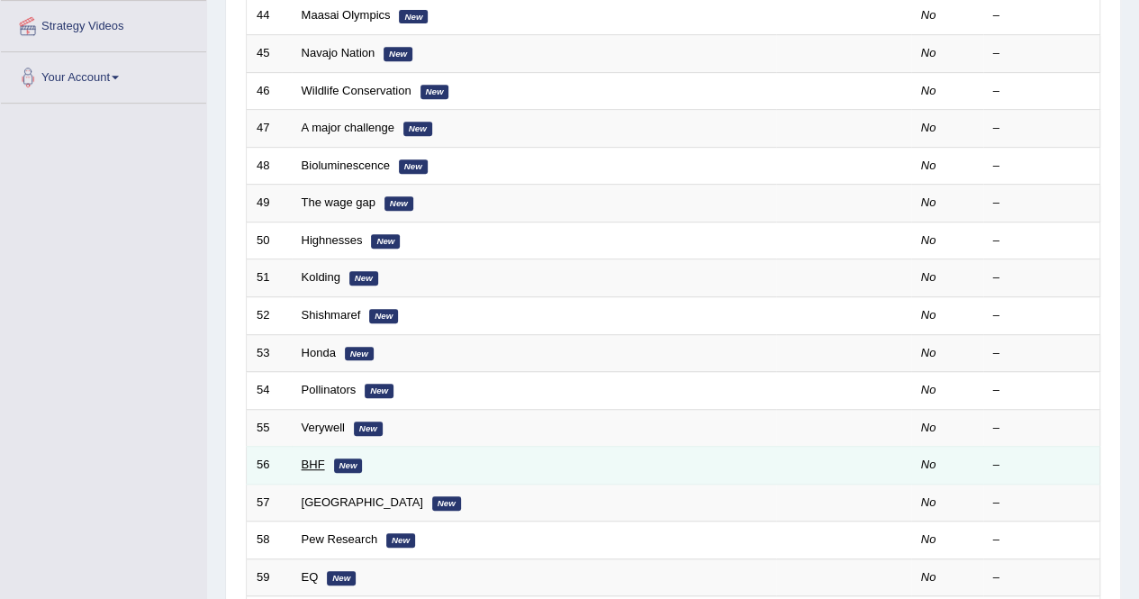
click at [315, 459] on link "BHF" at bounding box center [313, 465] width 23 height 14
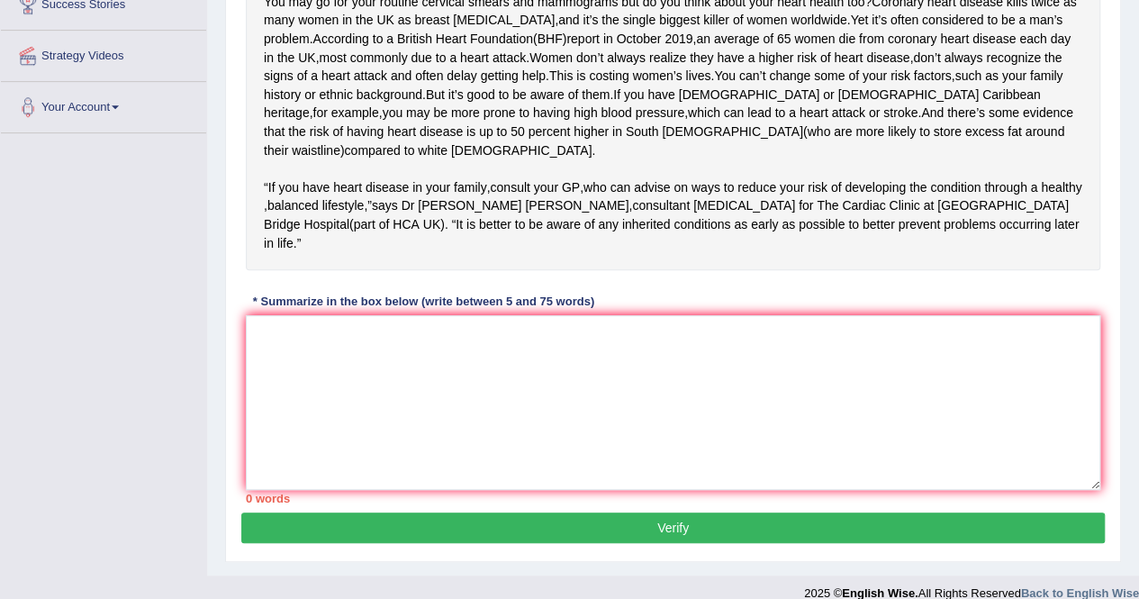
scroll to position [331, 0]
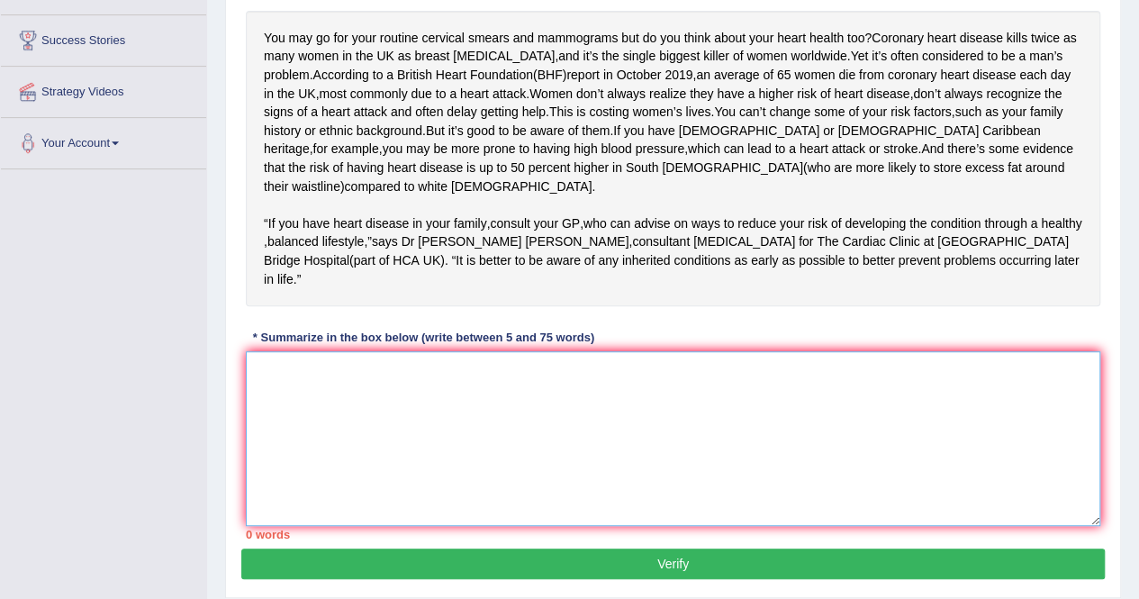
click at [261, 381] on textarea at bounding box center [673, 438] width 855 height 175
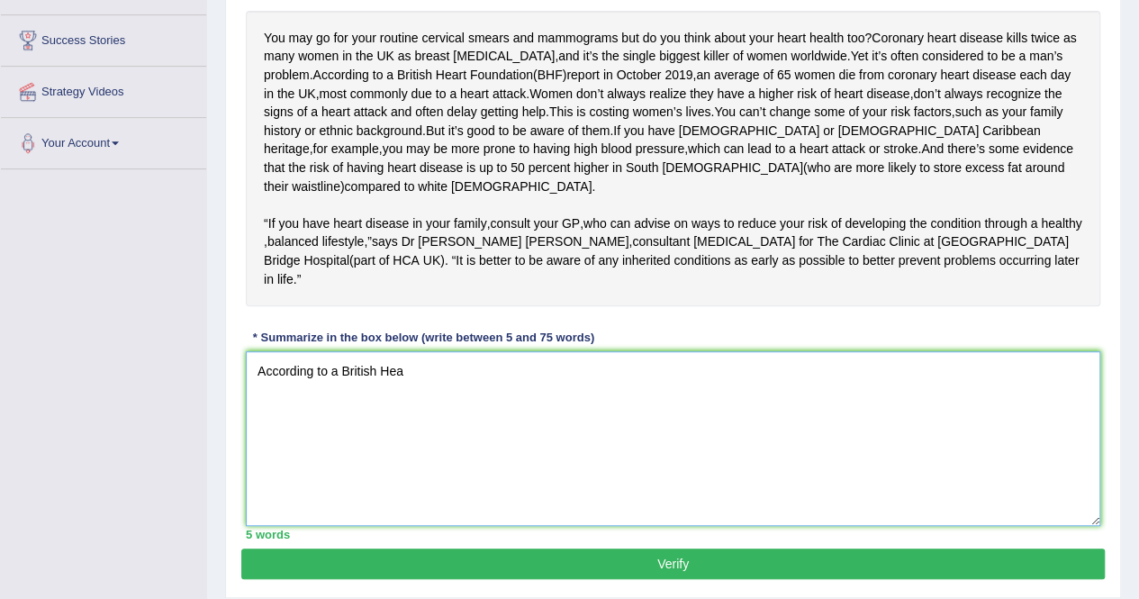
type textarea "According to a British He"
